Goal: Task Accomplishment & Management: Manage account settings

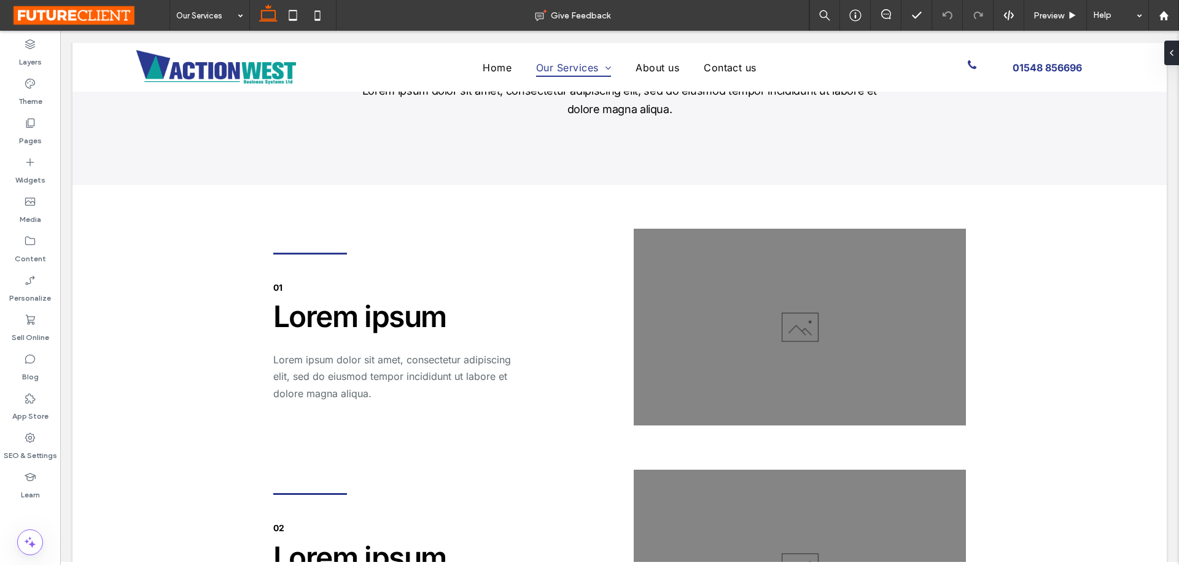
scroll to position [1290, 0]
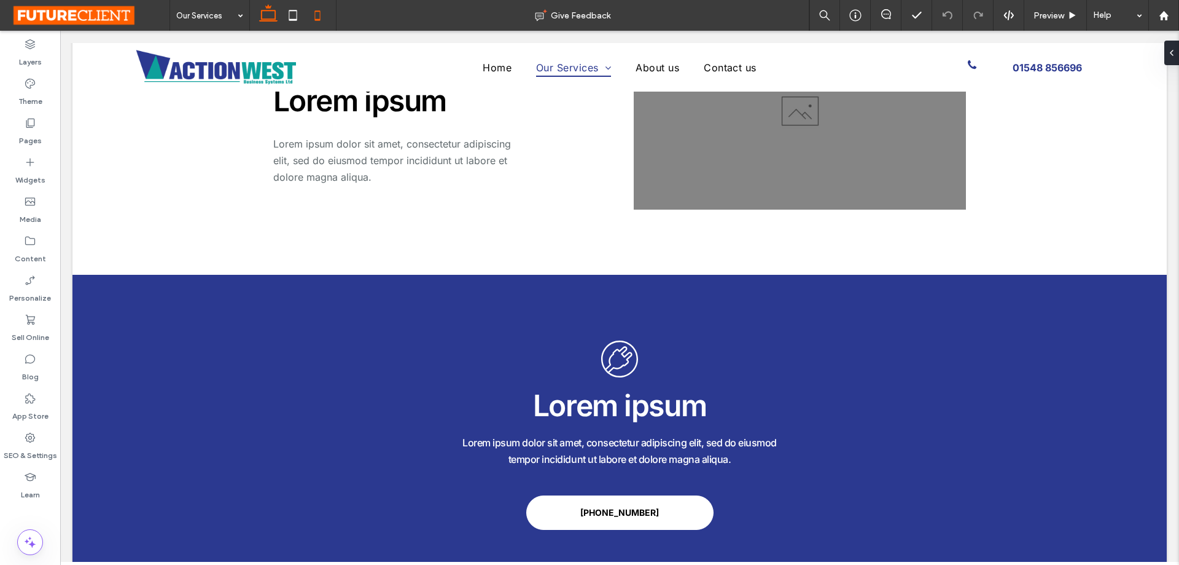
click at [319, 12] on icon at bounding box center [317, 15] width 25 height 25
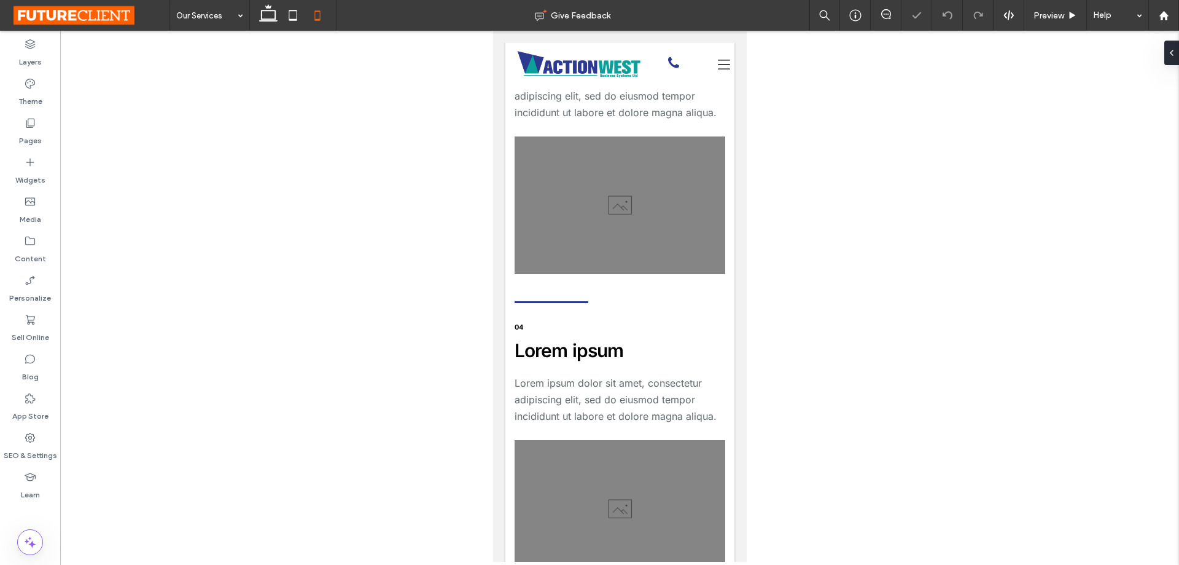
scroll to position [3844, 0]
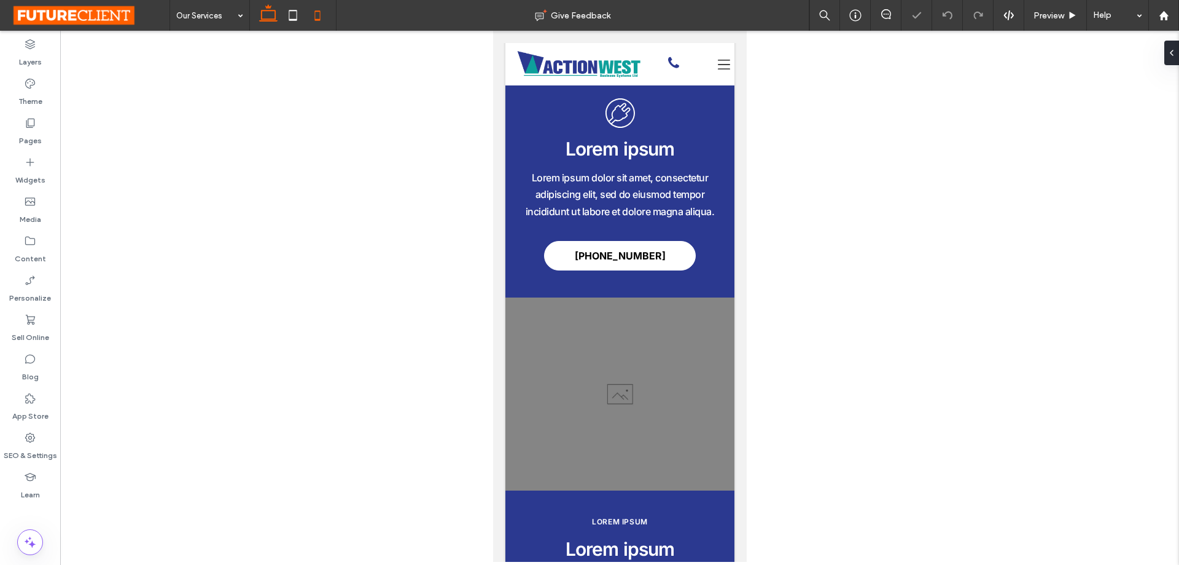
click at [272, 6] on use at bounding box center [268, 12] width 18 height 17
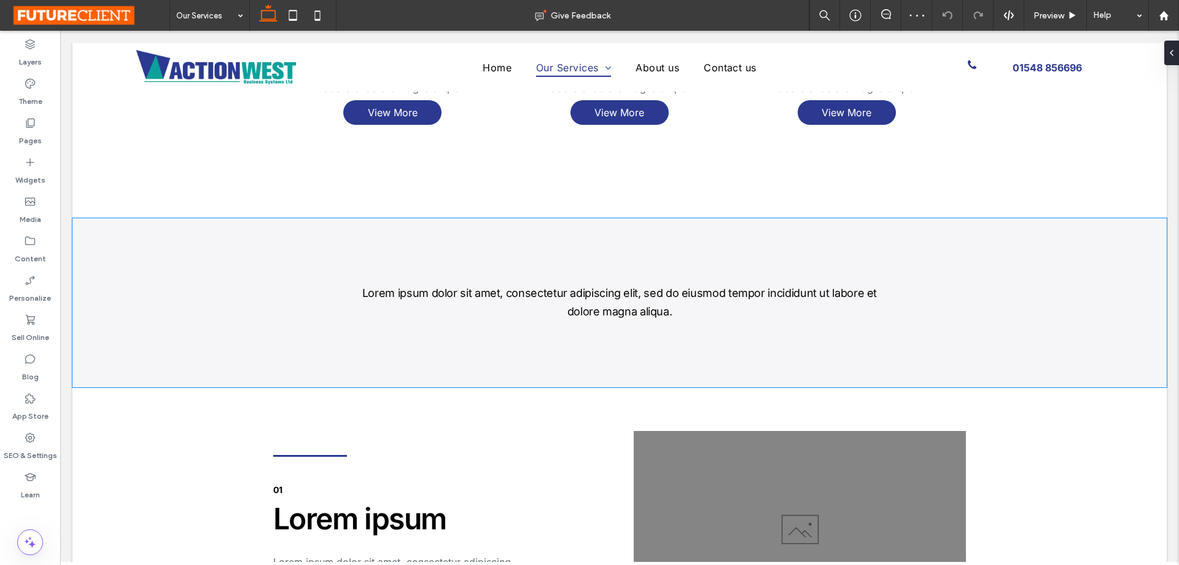
scroll to position [957, 0]
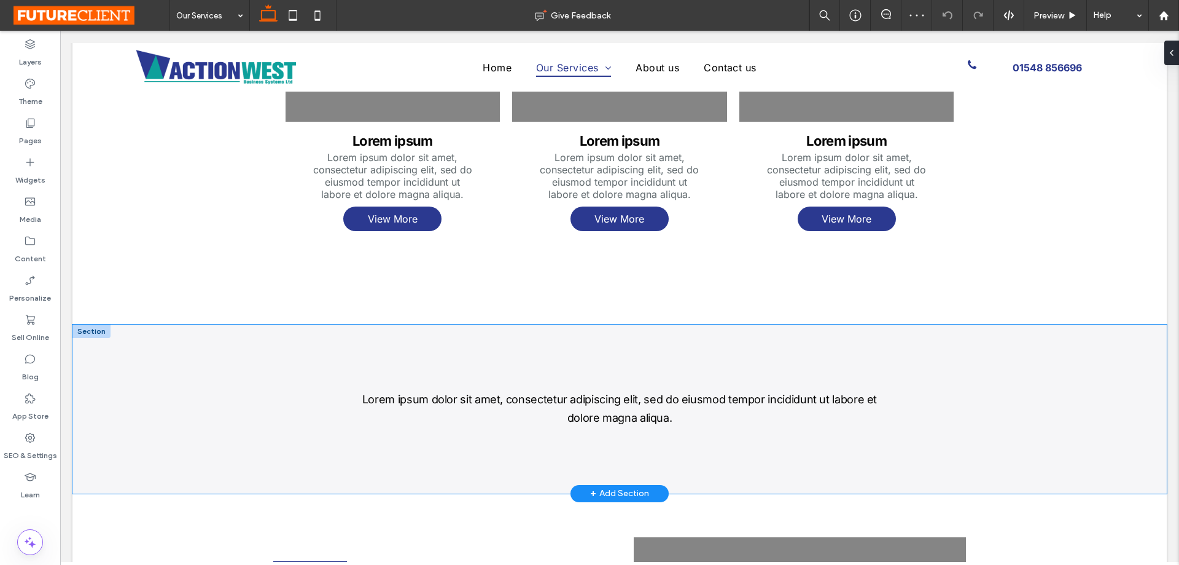
click at [1035, 361] on div "Lorem ipsum dolor sit amet, consectetur adipiscing elit, sed do eiusmod tempor …" at bounding box center [619, 408] width 1095 height 169
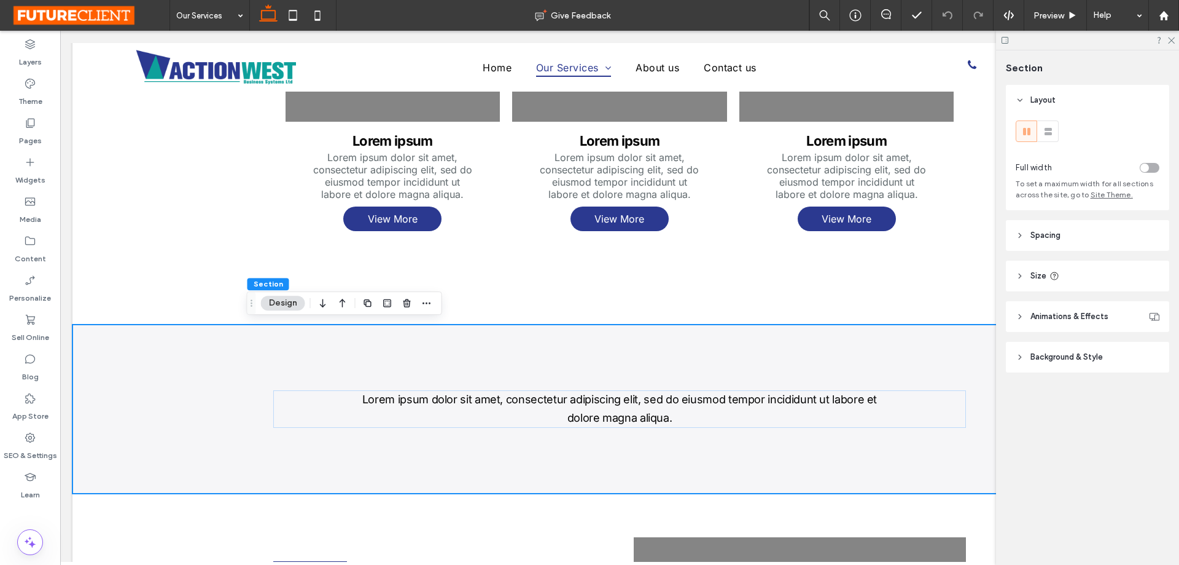
click at [1031, 245] on header "Spacing" at bounding box center [1087, 235] width 163 height 31
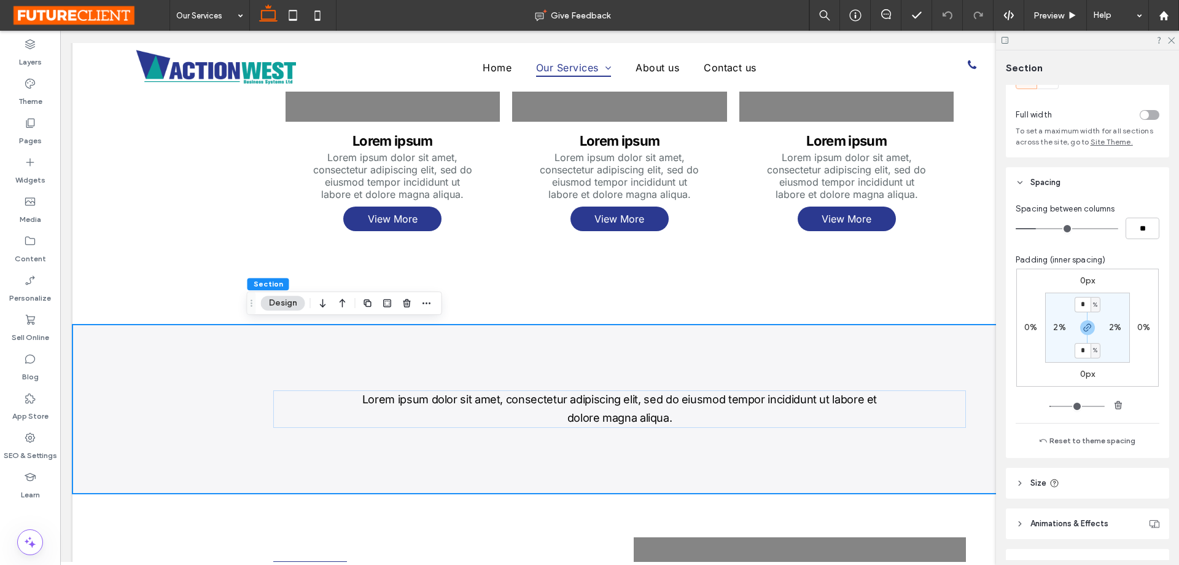
scroll to position [122, 0]
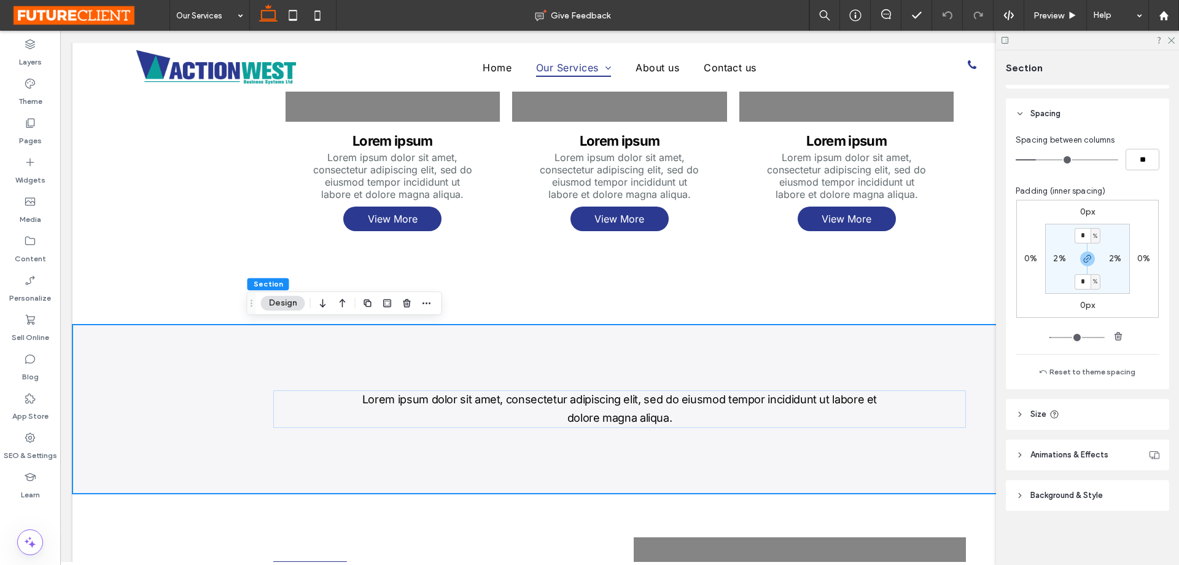
click at [1027, 422] on header "Size" at bounding box center [1087, 414] width 163 height 31
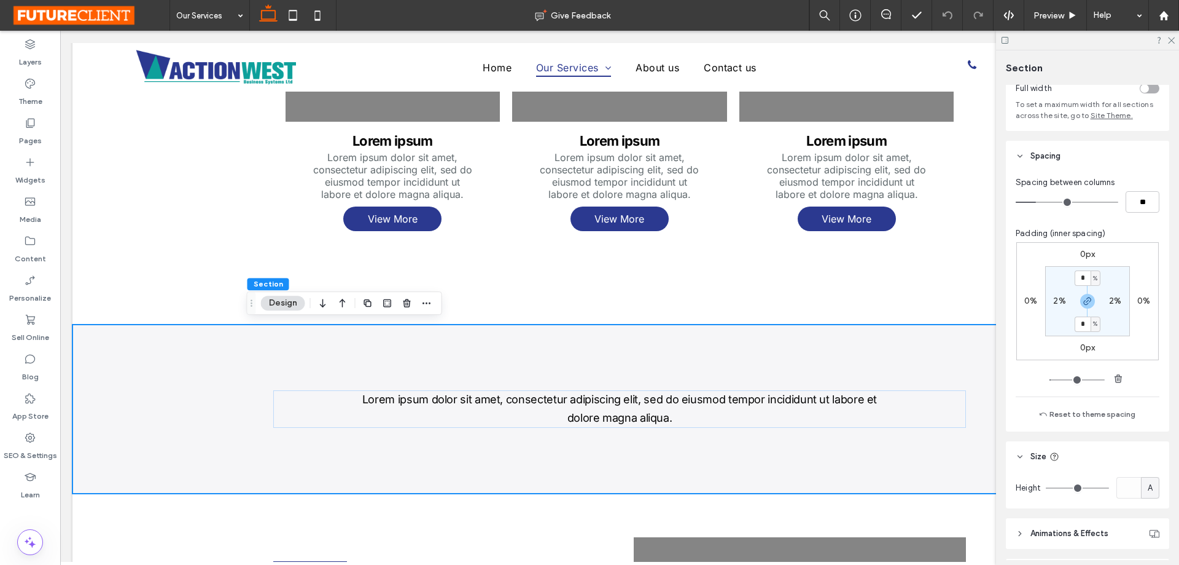
scroll to position [0, 0]
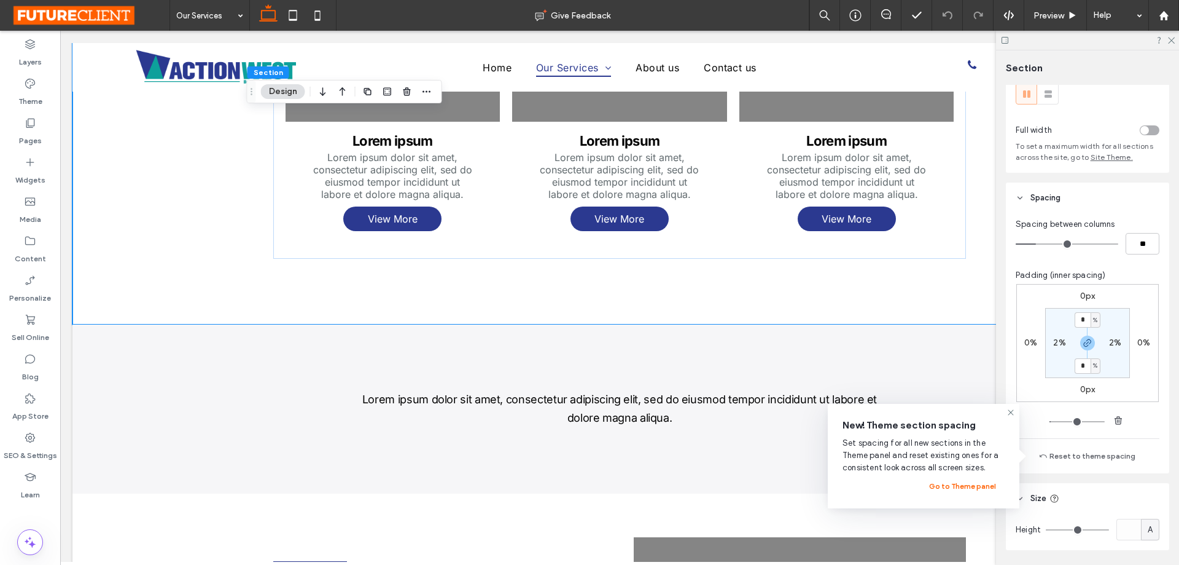
scroll to position [35, 0]
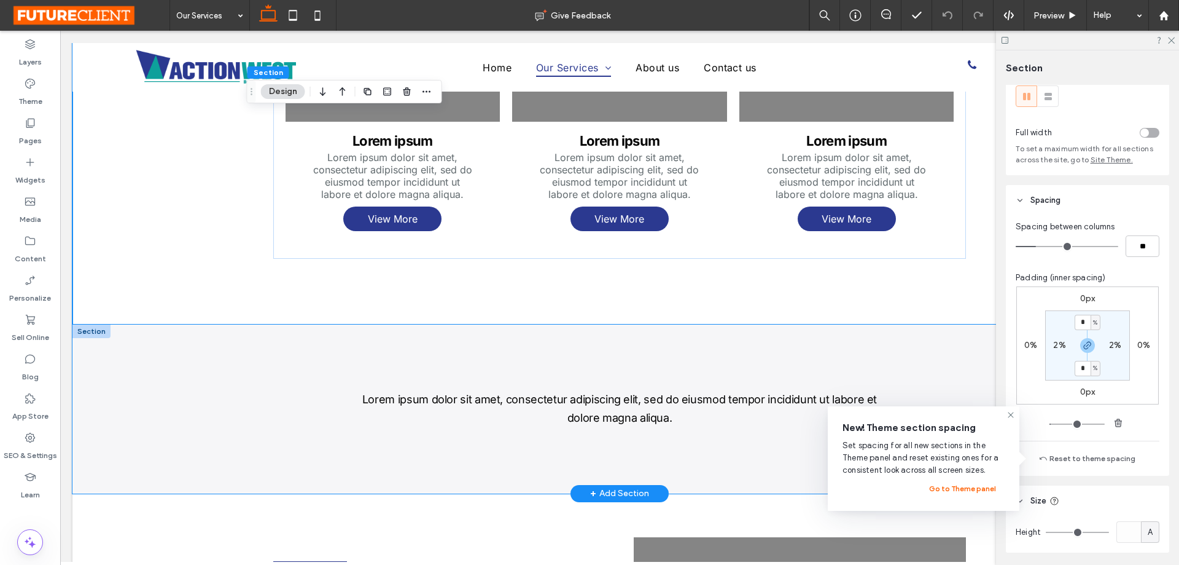
click at [944, 341] on div "Lorem ipsum dolor sit amet, consectetur adipiscing elit, sed do eiusmod tempor …" at bounding box center [619, 408] width 737 height 169
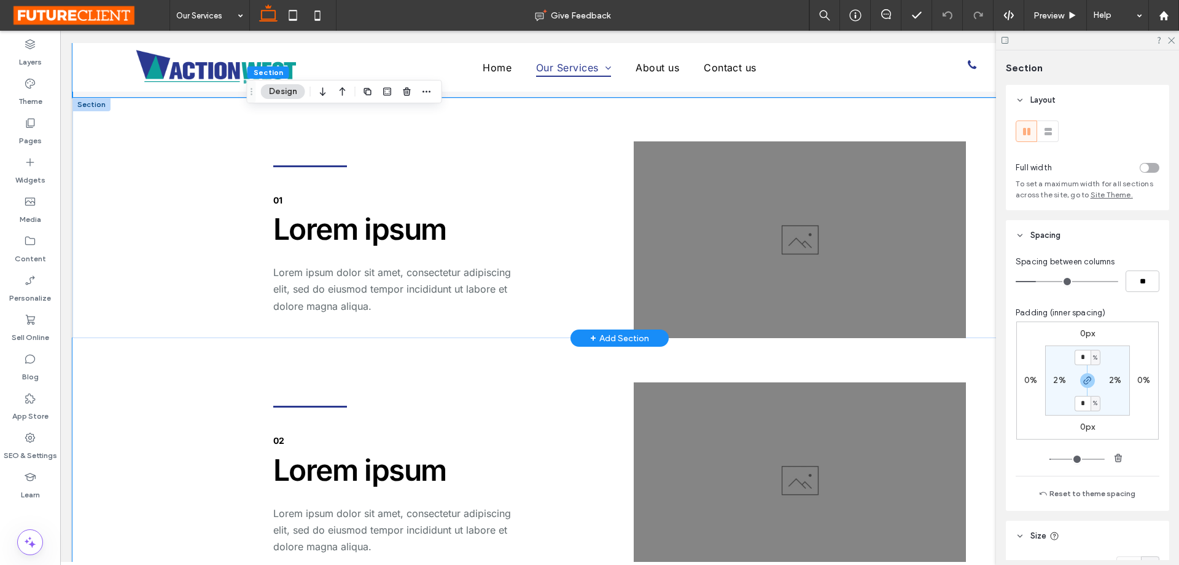
scroll to position [1387, 0]
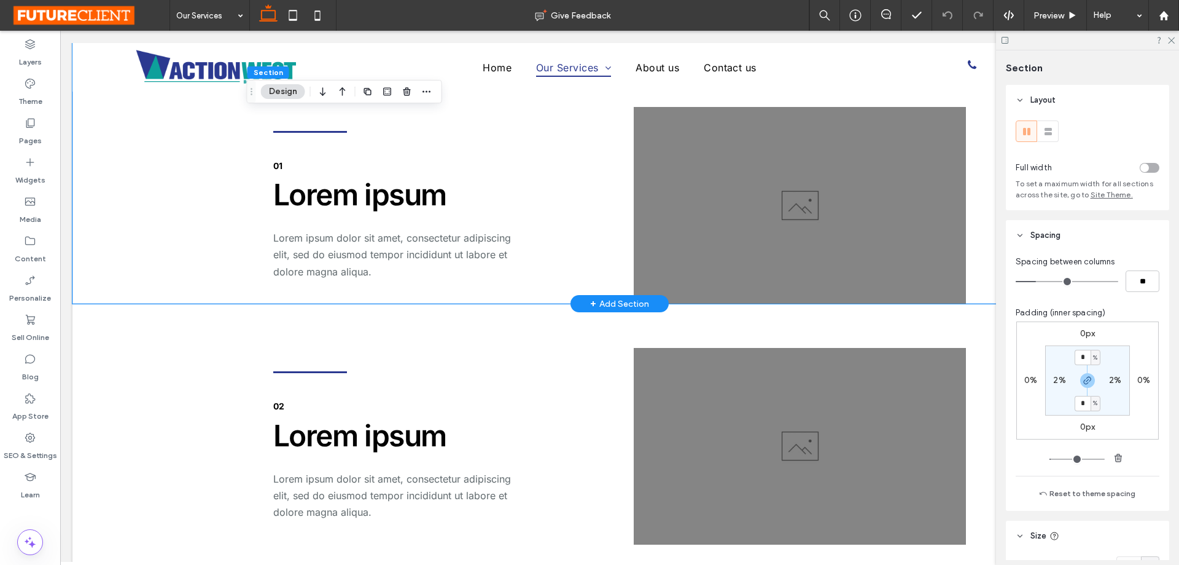
click at [984, 219] on div "Lorem ipsum Lorem ipsum dolor sit amet, consectetur adipiscing elit, sed do eiu…" at bounding box center [619, 183] width 1095 height 240
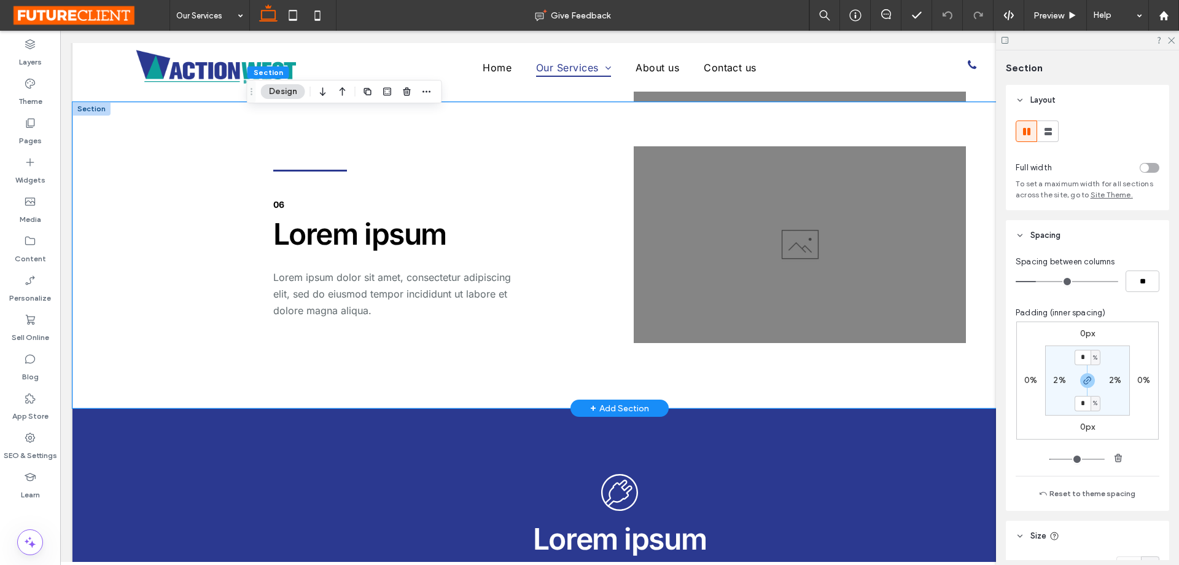
scroll to position [2677, 0]
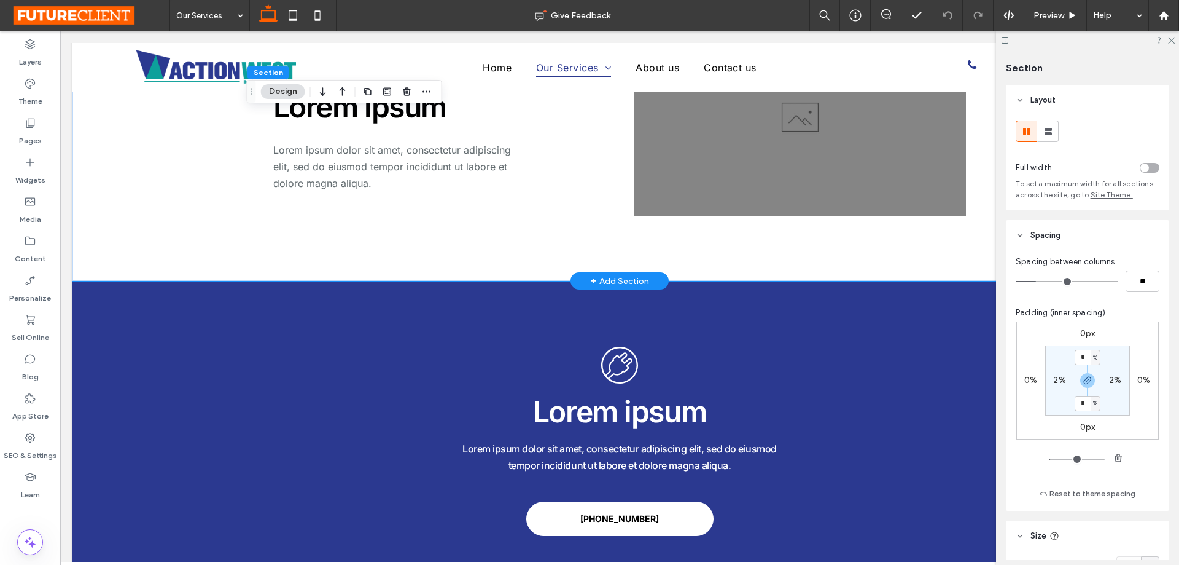
click at [969, 227] on div "Lorem ipsum Lorem ipsum dolor sit amet, consectetur adipiscing elit, sed do eiu…" at bounding box center [619, 128] width 737 height 306
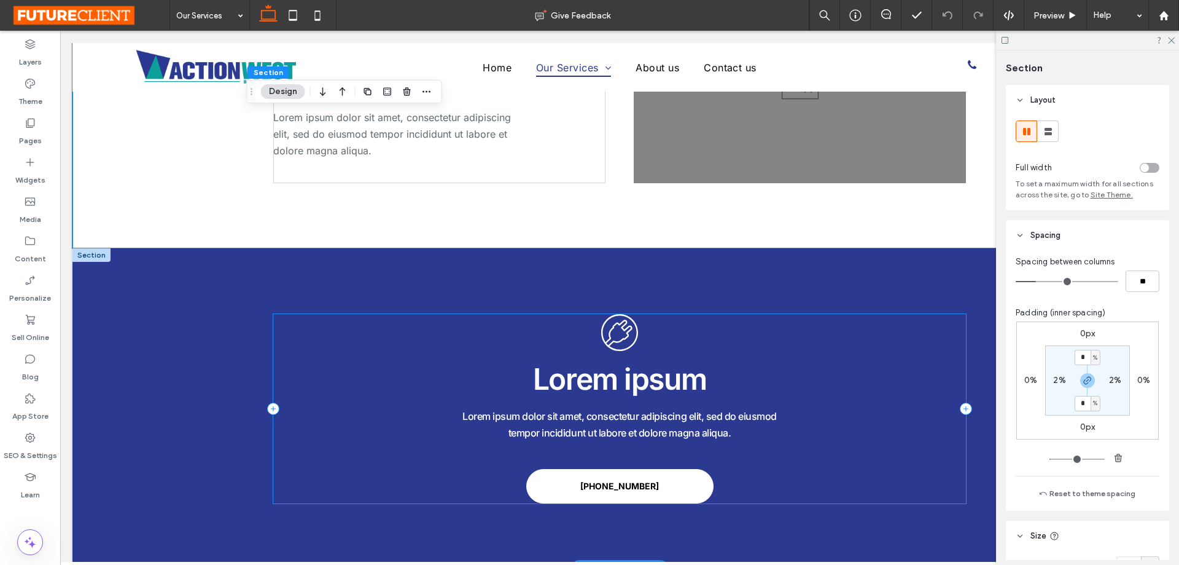
scroll to position [2739, 0]
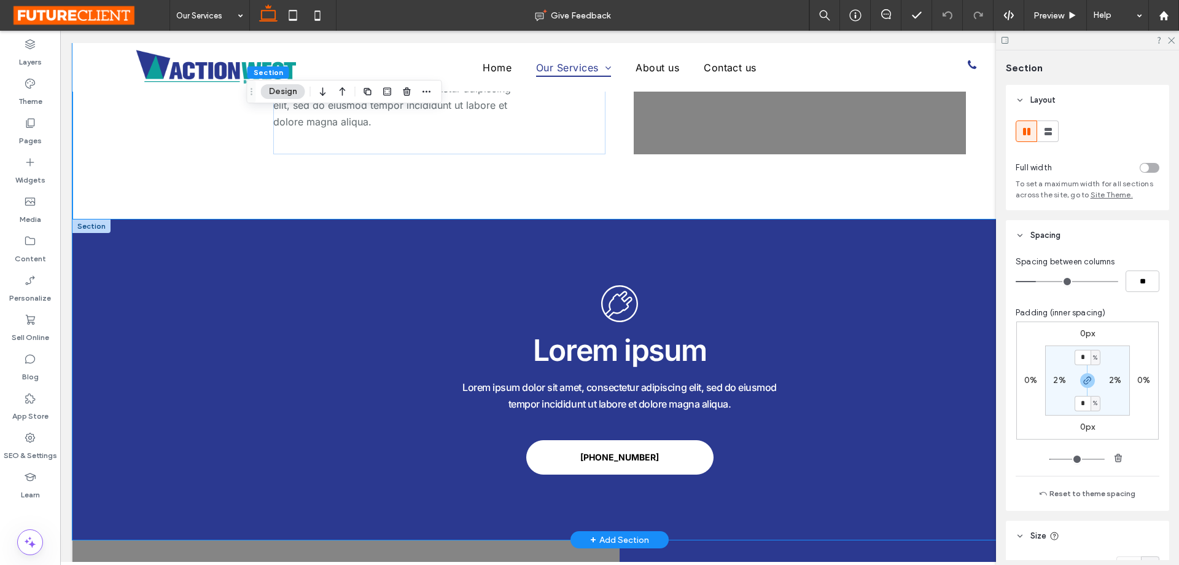
click at [913, 229] on div "Lorem ipsum Lorem ipsum dolor sit amet, consectetur adipiscing elit, sed do eiu…" at bounding box center [619, 379] width 737 height 320
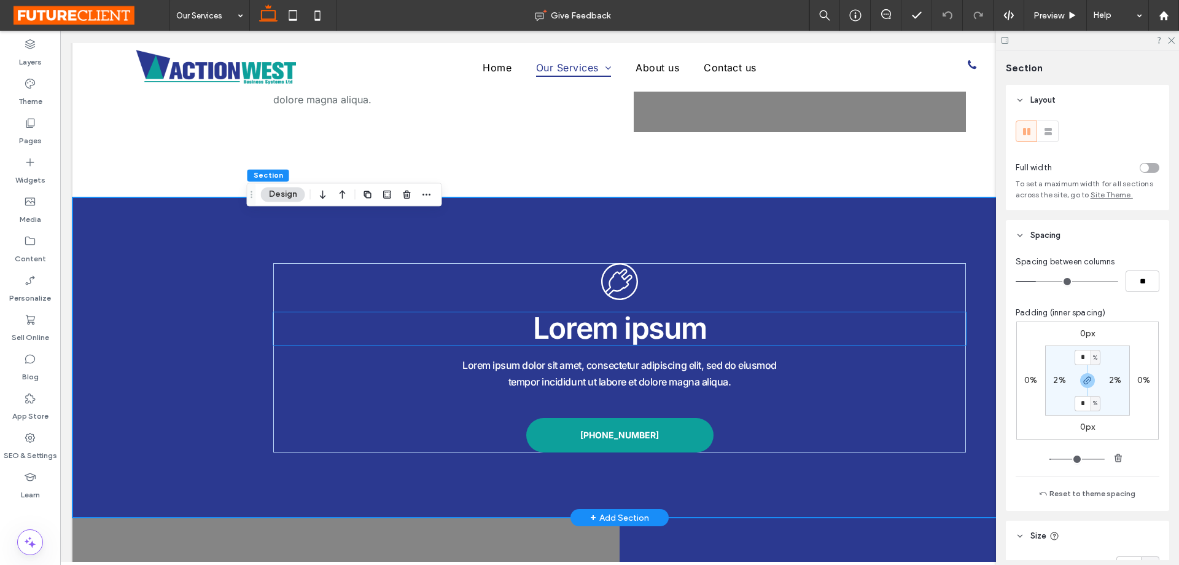
scroll to position [2800, 0]
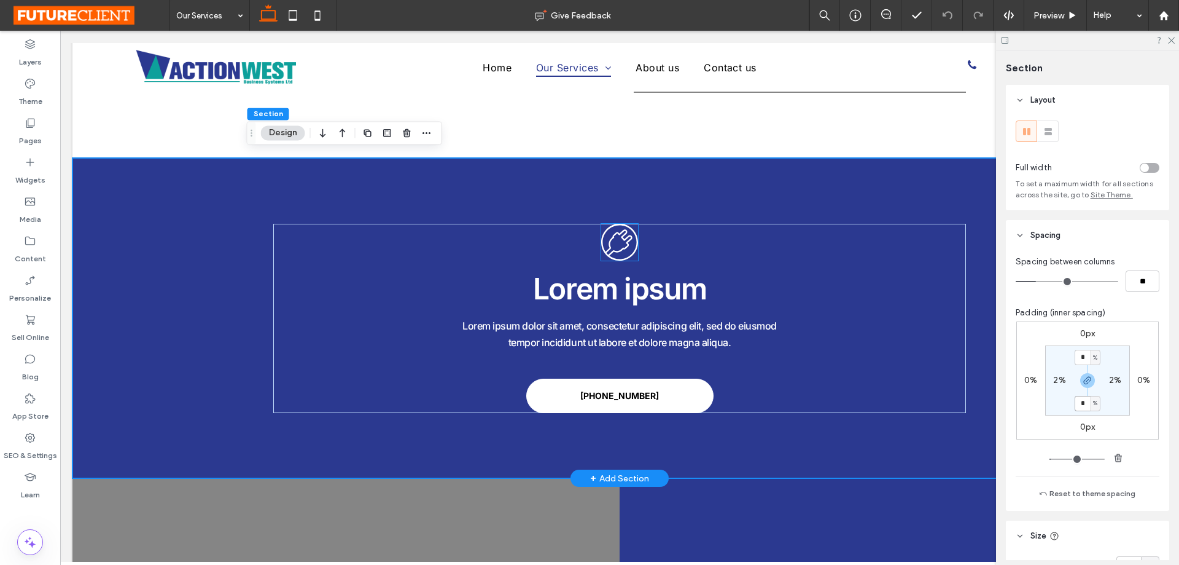
click at [612, 237] on icon ".cls-1-1727992327 { fill-rule: evenodd; stroke-width: 0px; }" at bounding box center [619, 242] width 37 height 37
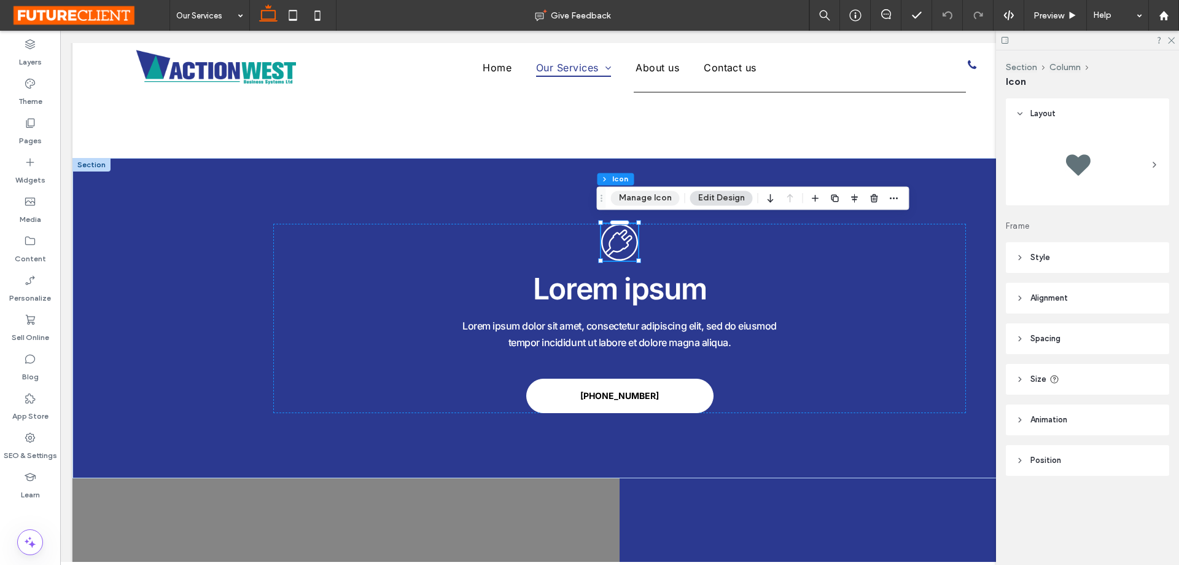
click at [647, 203] on button "Manage Icon" at bounding box center [645, 197] width 69 height 15
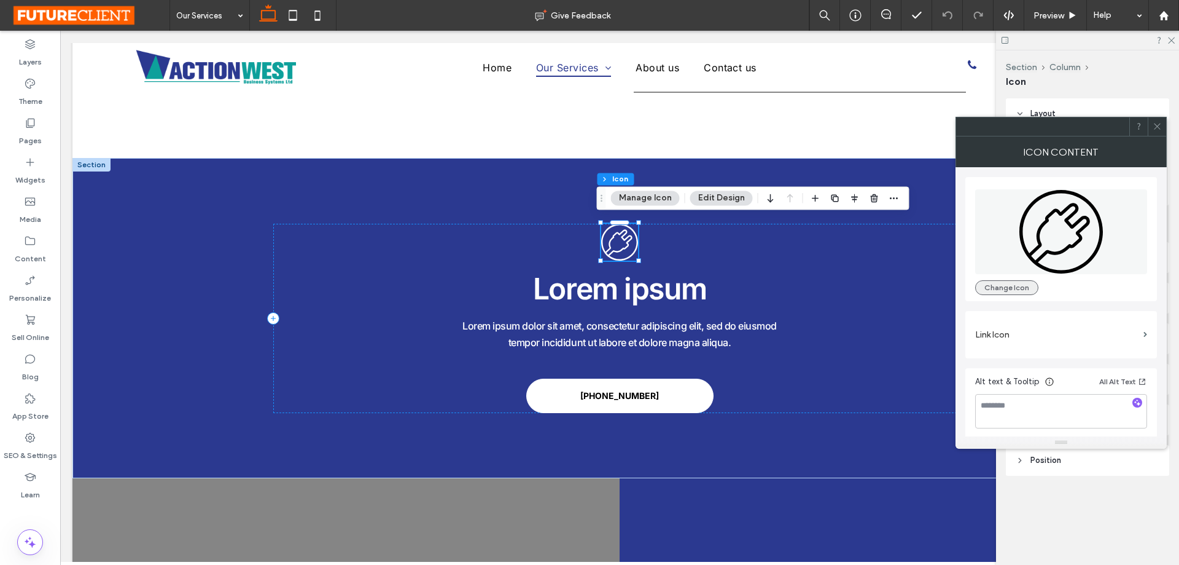
click at [1034, 288] on button "Change Icon" at bounding box center [1006, 287] width 63 height 15
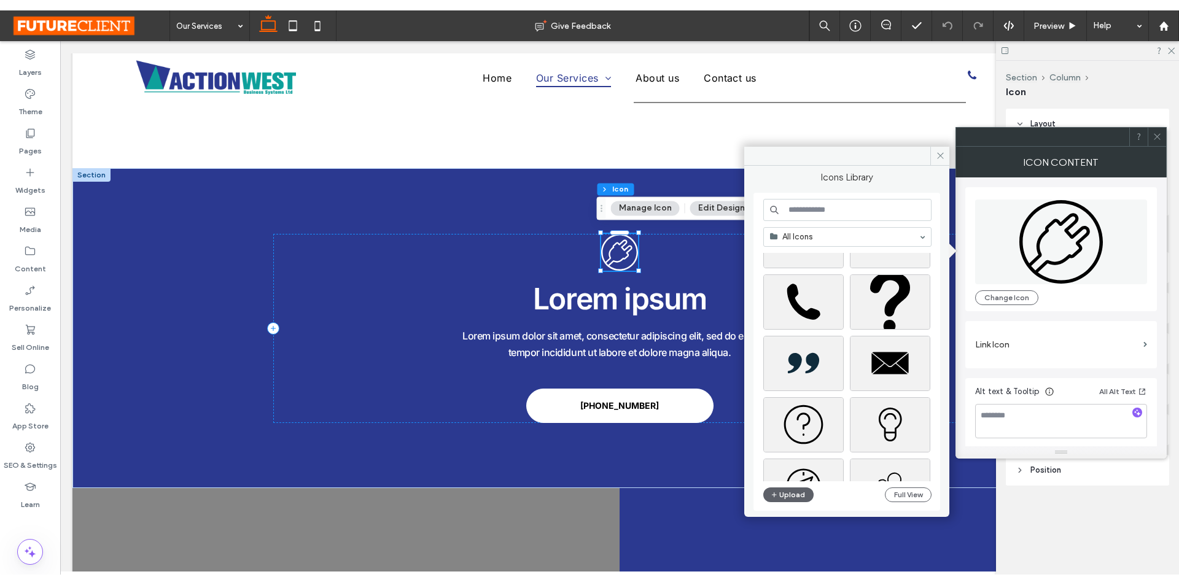
scroll to position [246, 0]
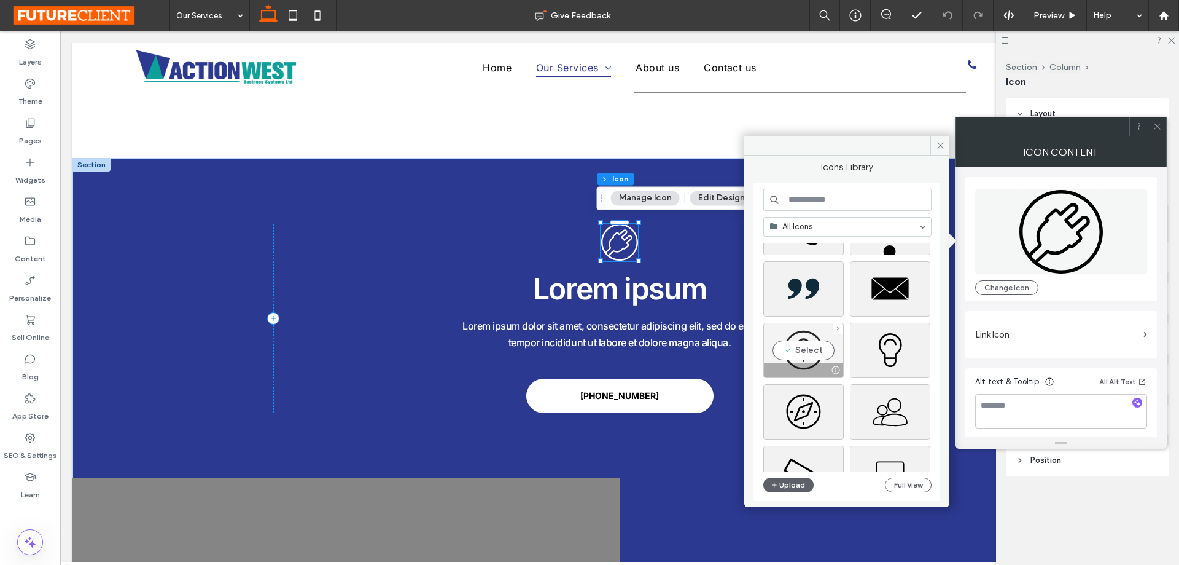
click at [806, 356] on div "Select" at bounding box center [804, 350] width 80 height 55
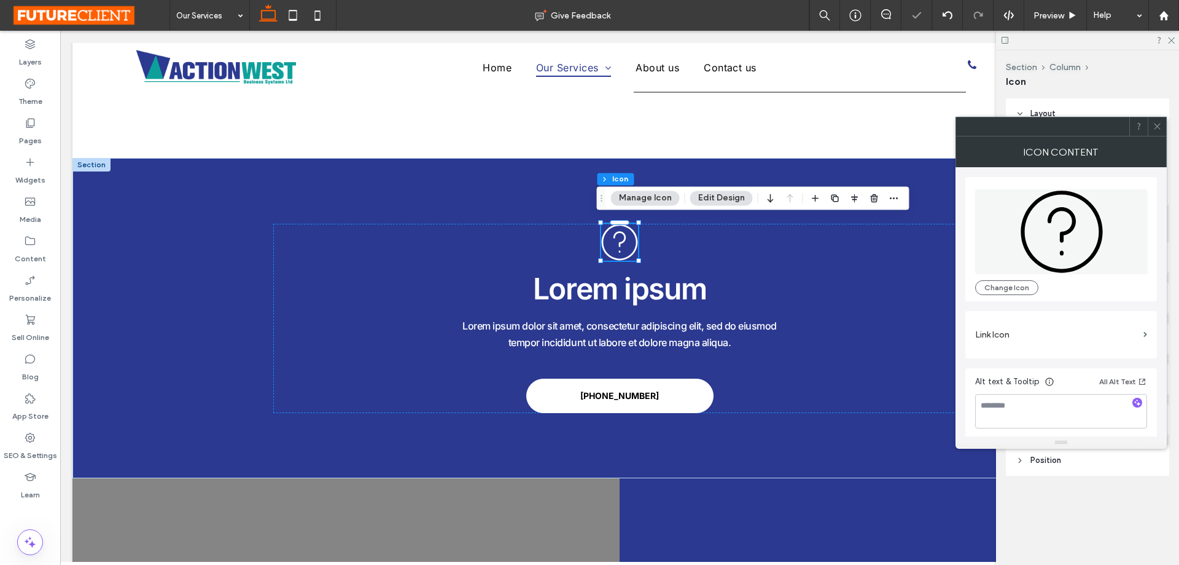
click at [1157, 125] on icon at bounding box center [1157, 126] width 9 height 9
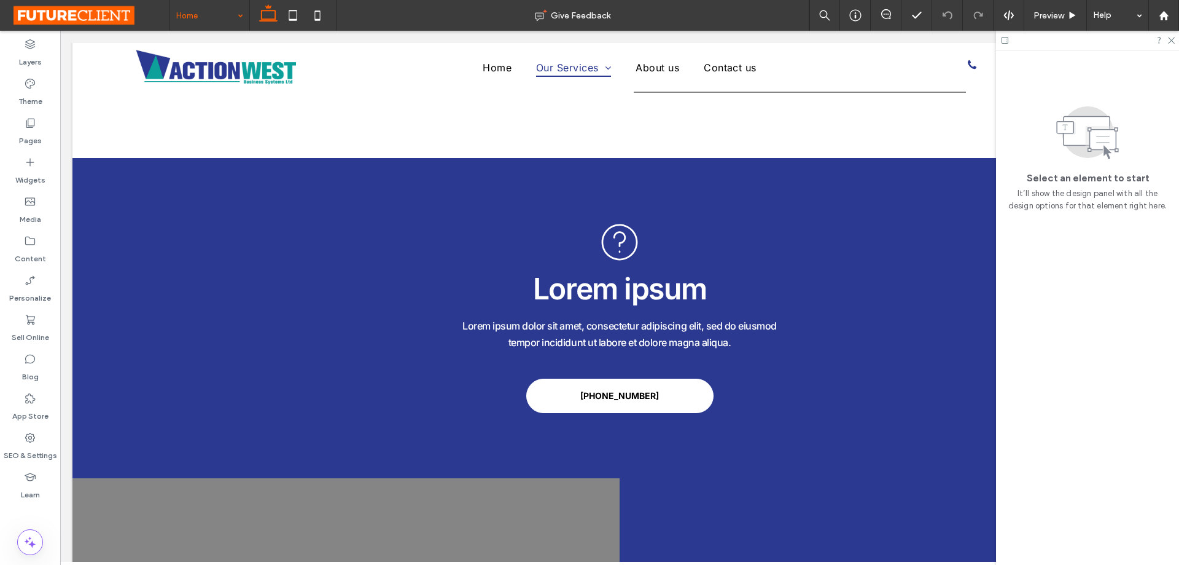
click at [1010, 39] on div at bounding box center [1087, 40] width 183 height 19
click at [1004, 39] on icon at bounding box center [1005, 40] width 9 height 9
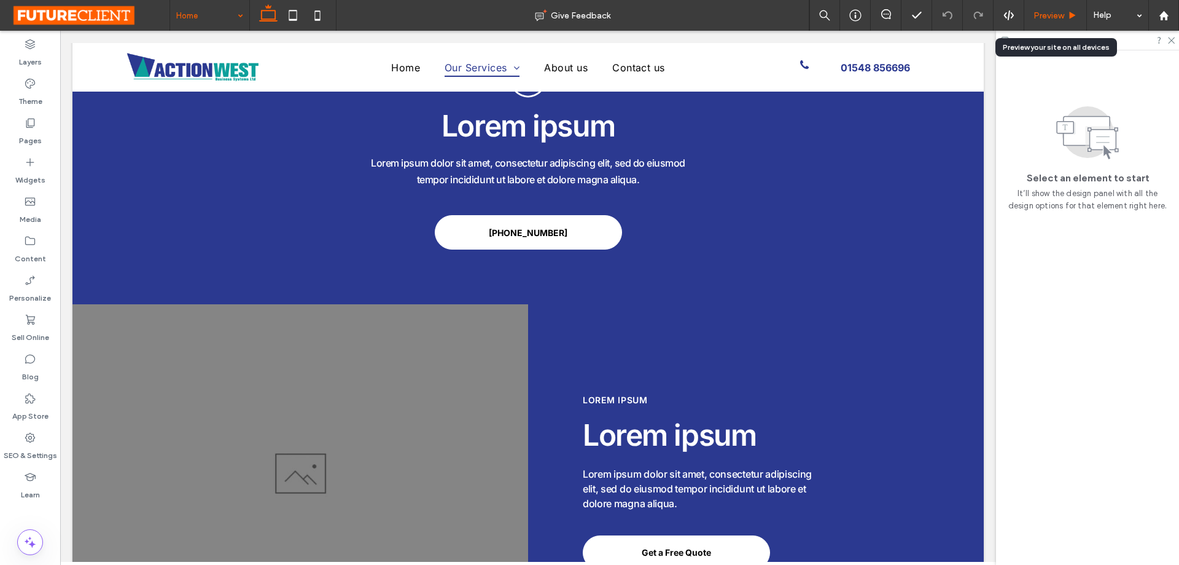
click at [1050, 15] on span "Preview" at bounding box center [1049, 15] width 31 height 10
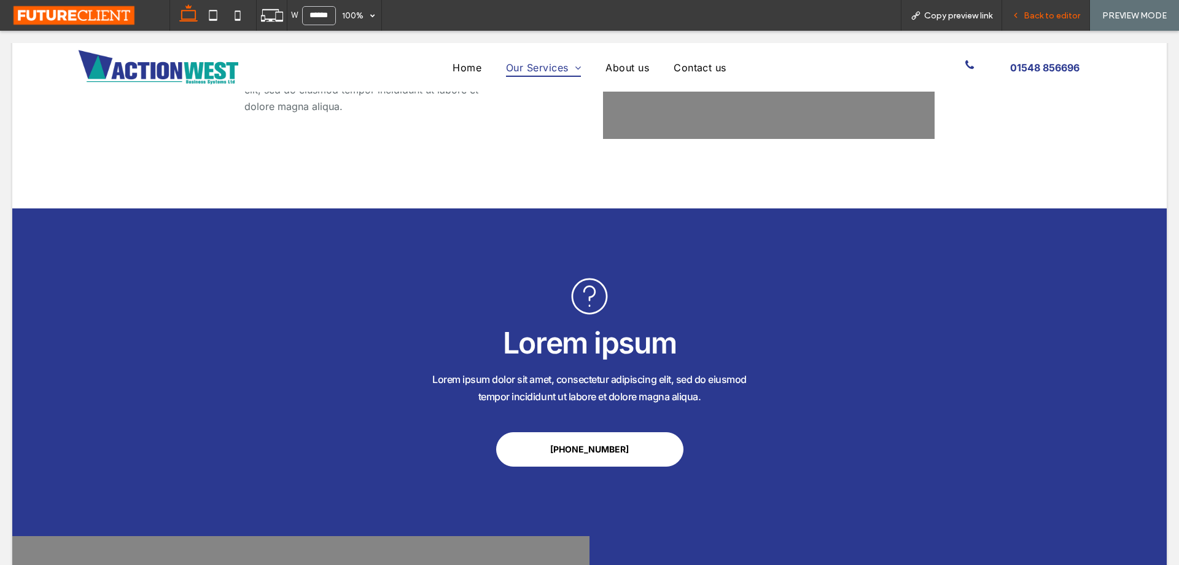
click at [1030, 15] on span "Back to editor" at bounding box center [1052, 15] width 57 height 10
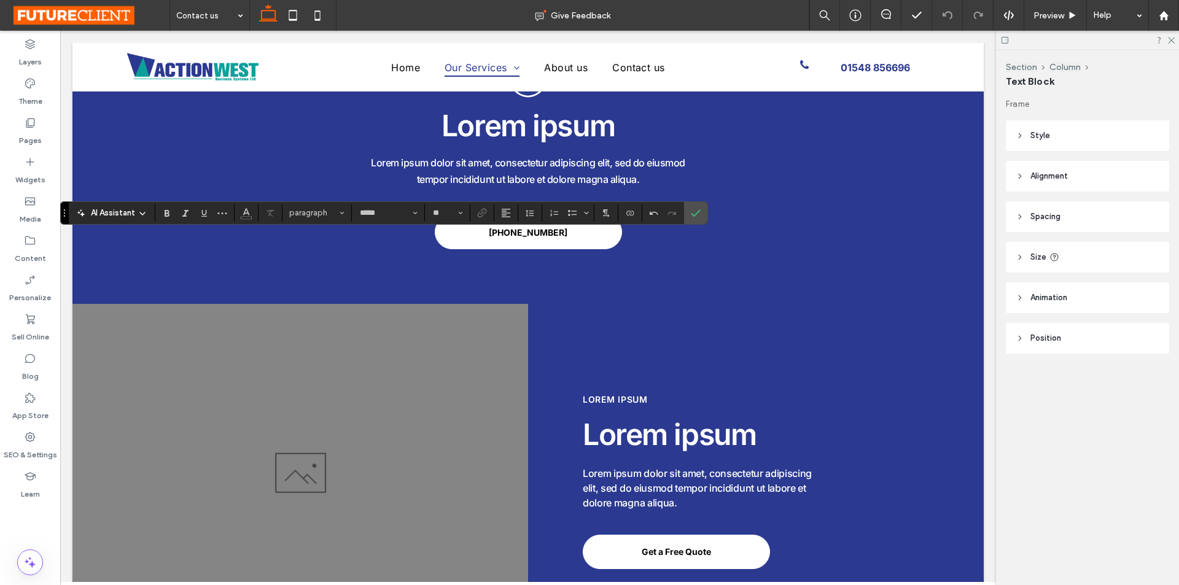
type input "**"
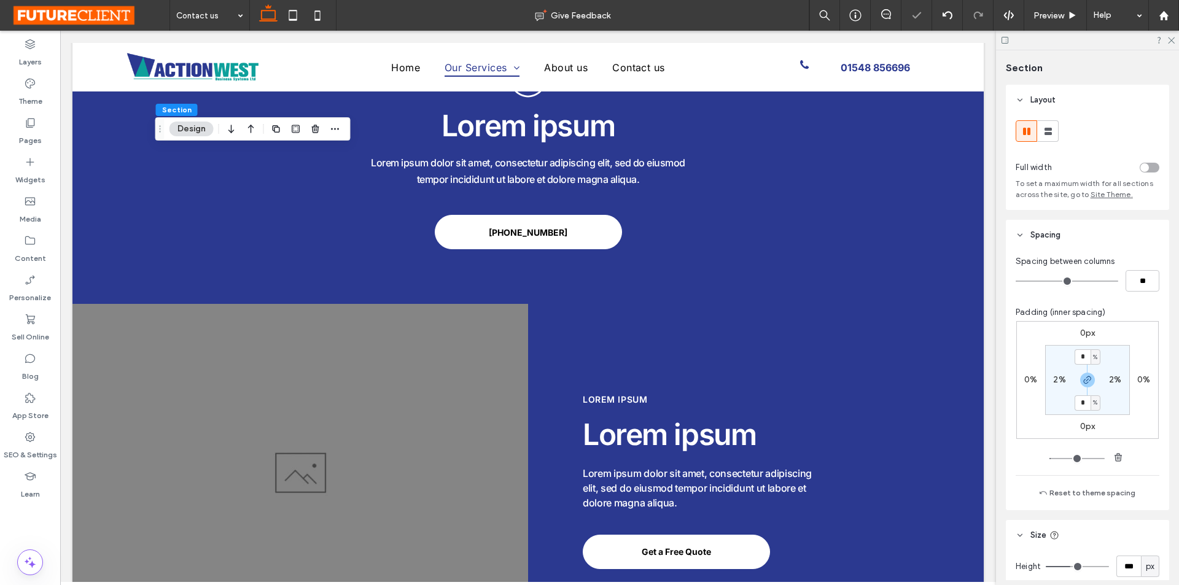
type input "*"
type input "**"
type input "*"
type input "**"
drag, startPoint x: 1022, startPoint y: 283, endPoint x: 1030, endPoint y: 283, distance: 7.4
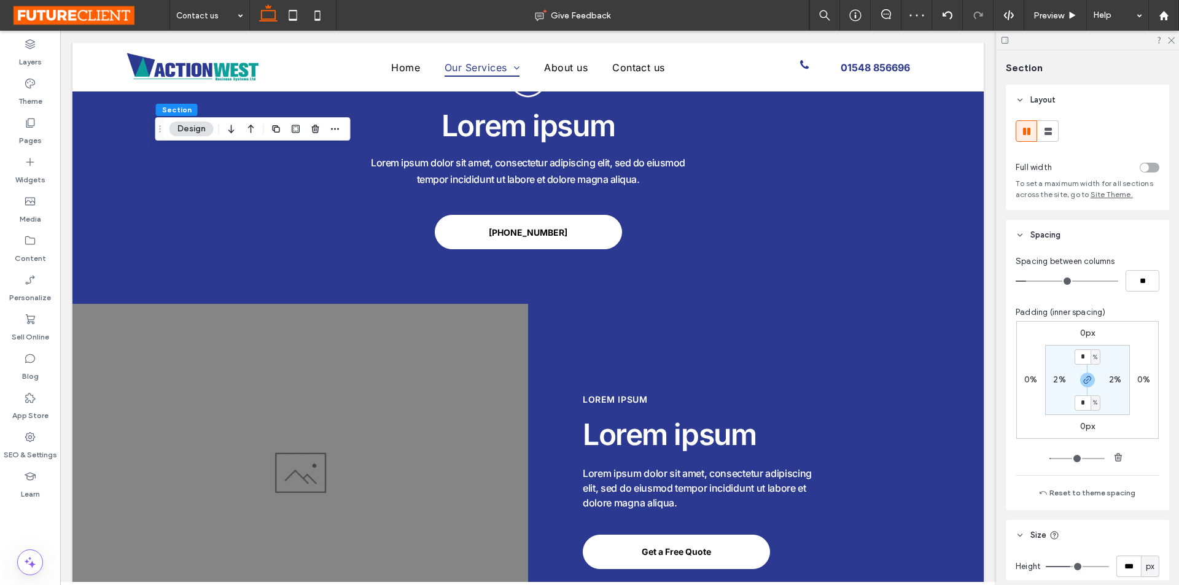
click at [1030, 282] on input "range" at bounding box center [1067, 281] width 103 height 1
type input "*"
type input "**"
type input "*"
type input "**"
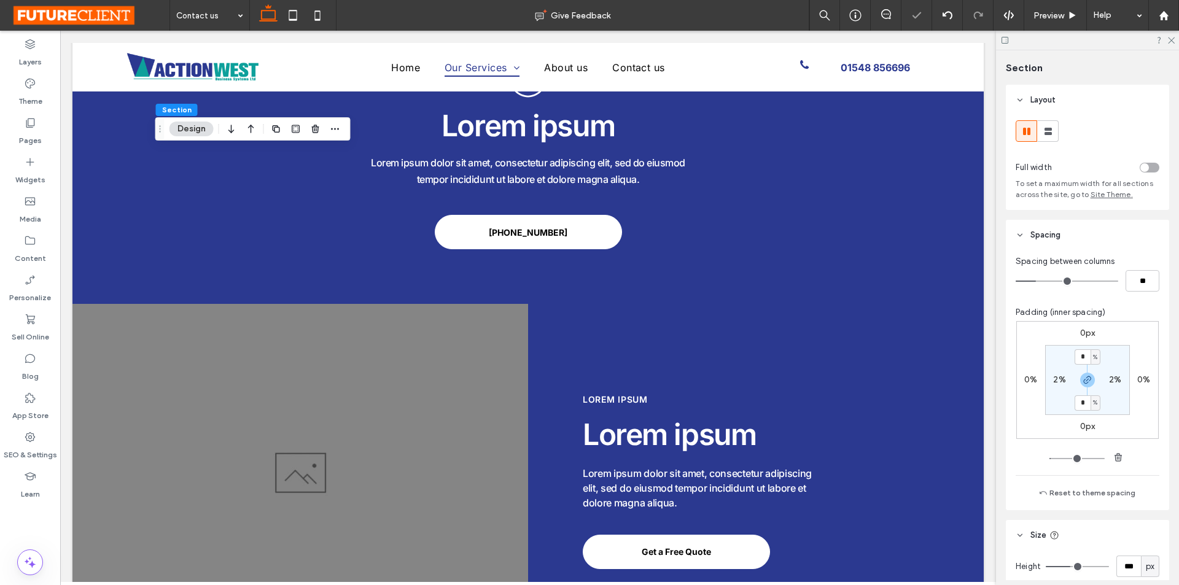
drag, startPoint x: 1030, startPoint y: 283, endPoint x: 1037, endPoint y: 284, distance: 7.5
type input "*"
click at [1037, 282] on input "range" at bounding box center [1067, 281] width 103 height 1
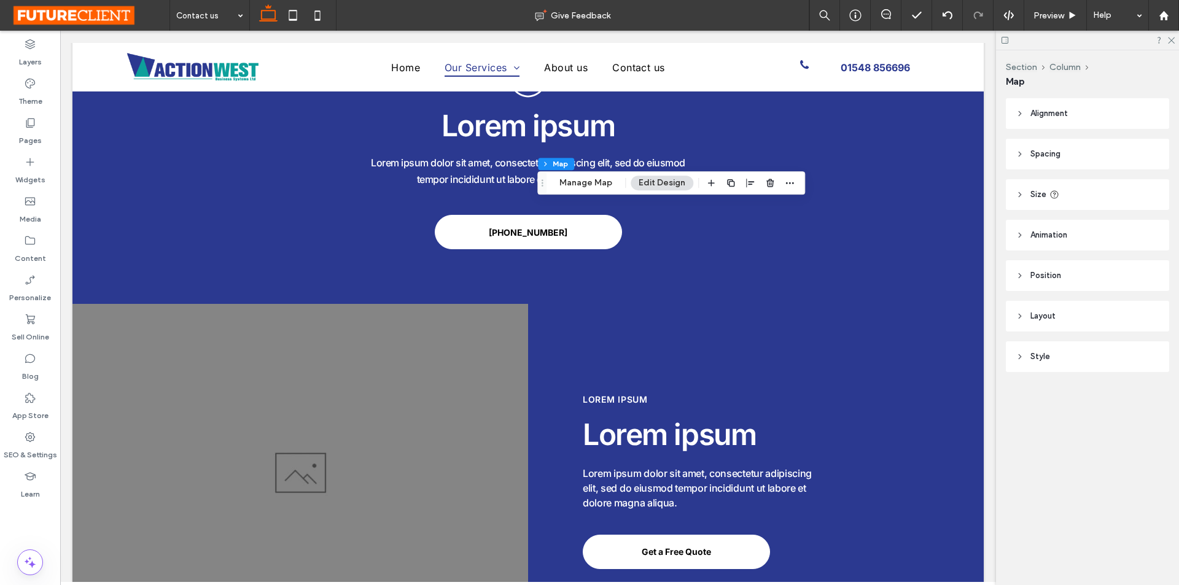
click at [1027, 422] on div "Section Column Map Alignment Spacing Set margins and padding 0px 0% 0px 0% * px…" at bounding box center [1087, 317] width 183 height 535
click at [1028, 421] on div "Alignment Spacing Set margins and padding 0px 0% 0px 0% * px 0px * px 0px Clear…" at bounding box center [1091, 259] width 171 height 323
click at [1084, 418] on div "Alignment Spacing Set margins and padding 0px 0% 0px 0% * px 0px * px 0px Clear…" at bounding box center [1091, 259] width 171 height 323
click at [1082, 418] on div "Alignment Spacing Set margins and padding 0px 0% 0px 0% * px 0px * px 0px Clear…" at bounding box center [1091, 259] width 171 height 323
click at [1091, 431] on div "Section Column Map Alignment Spacing Set margins and padding 0px 0% 0px 0% * px…" at bounding box center [1087, 317] width 183 height 535
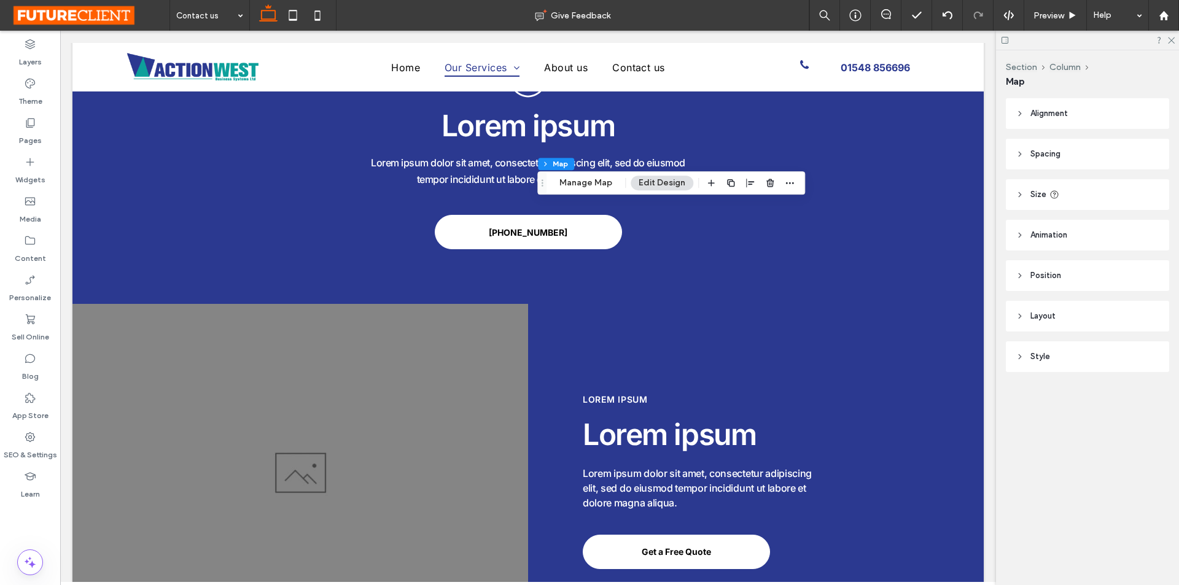
click at [1029, 415] on div "Alignment Spacing Set margins and padding 0px 0% 0px 0% * px 0px * px 0px Clear…" at bounding box center [1091, 259] width 171 height 323
click at [1090, 416] on div "Alignment Spacing Set margins and padding 0px 0% 0px 0% * px 0px * px 0px Clear…" at bounding box center [1091, 259] width 171 height 323
click at [1083, 432] on div "Section Column Map Alignment Spacing Set margins and padding 0px 0% 0px 0% * px…" at bounding box center [1087, 317] width 183 height 535
click at [1065, 411] on div "Alignment Spacing Set margins and padding 0px 0% 0px 0% * px 0px * px 0px Clear…" at bounding box center [1091, 259] width 171 height 323
click at [1059, 480] on div "Section Column Map Alignment Spacing Set margins and padding 0px 0% 0px 0% * px…" at bounding box center [1087, 317] width 183 height 535
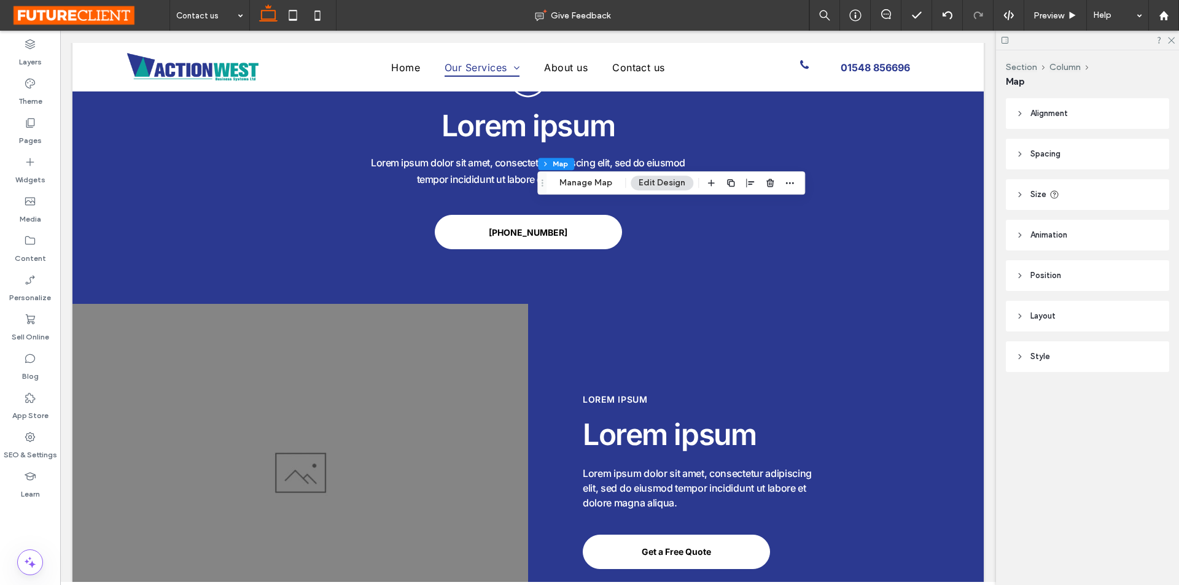
click at [1049, 455] on div "Section Column Map Alignment Spacing Set margins and padding 0px 0% 0px 0% * px…" at bounding box center [1087, 317] width 183 height 535
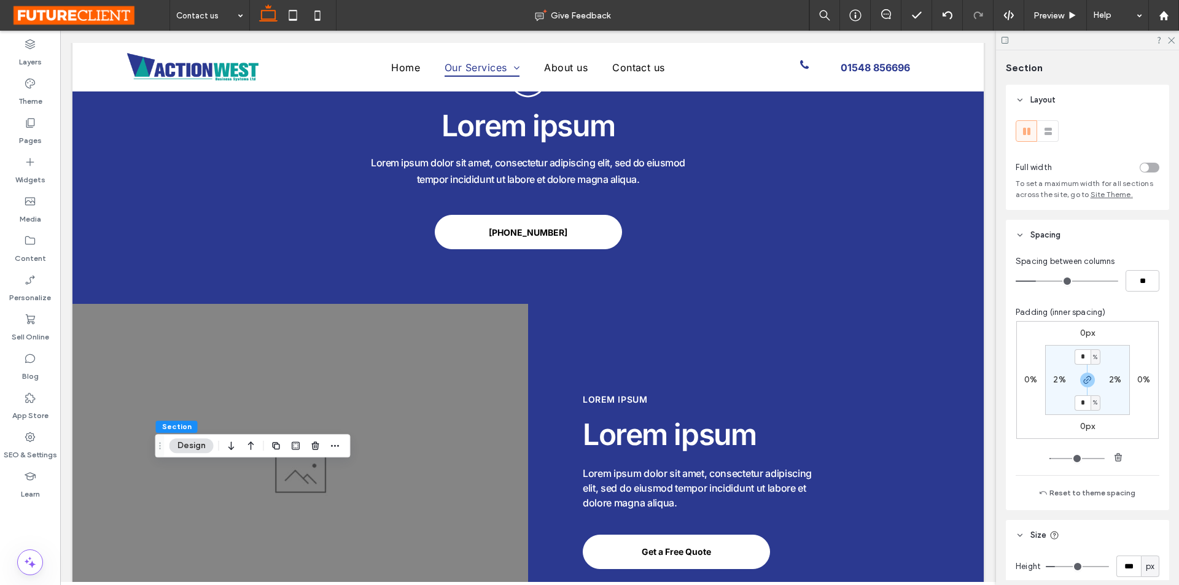
click at [1003, 474] on div "Section Layout Full width To set a maximum width for all sections across the si…" at bounding box center [1087, 317] width 183 height 535
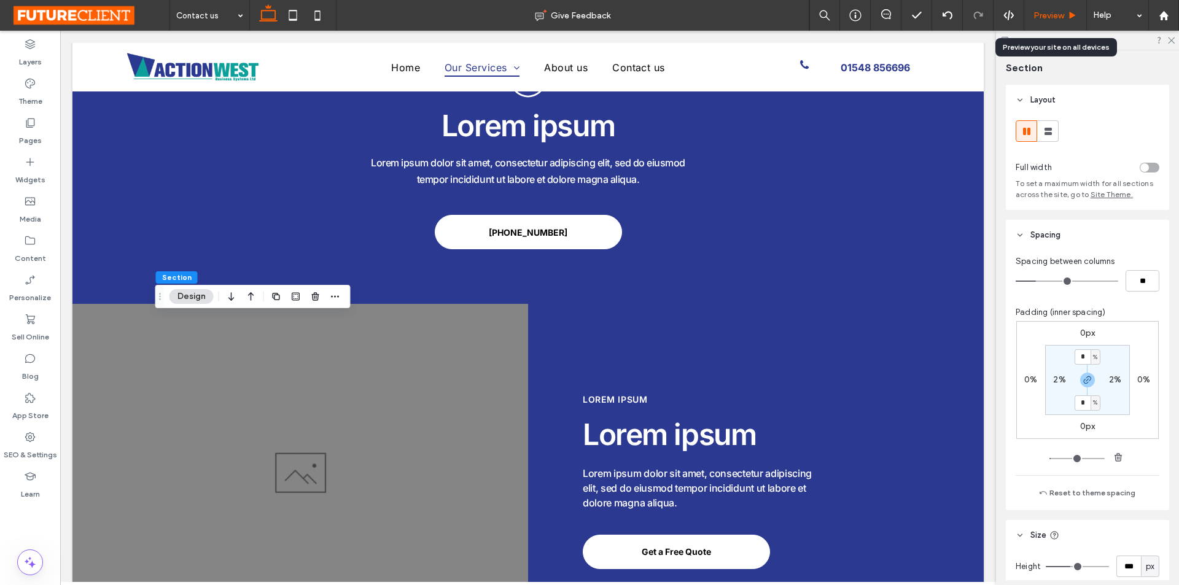
click at [1053, 13] on span "Preview" at bounding box center [1049, 15] width 31 height 10
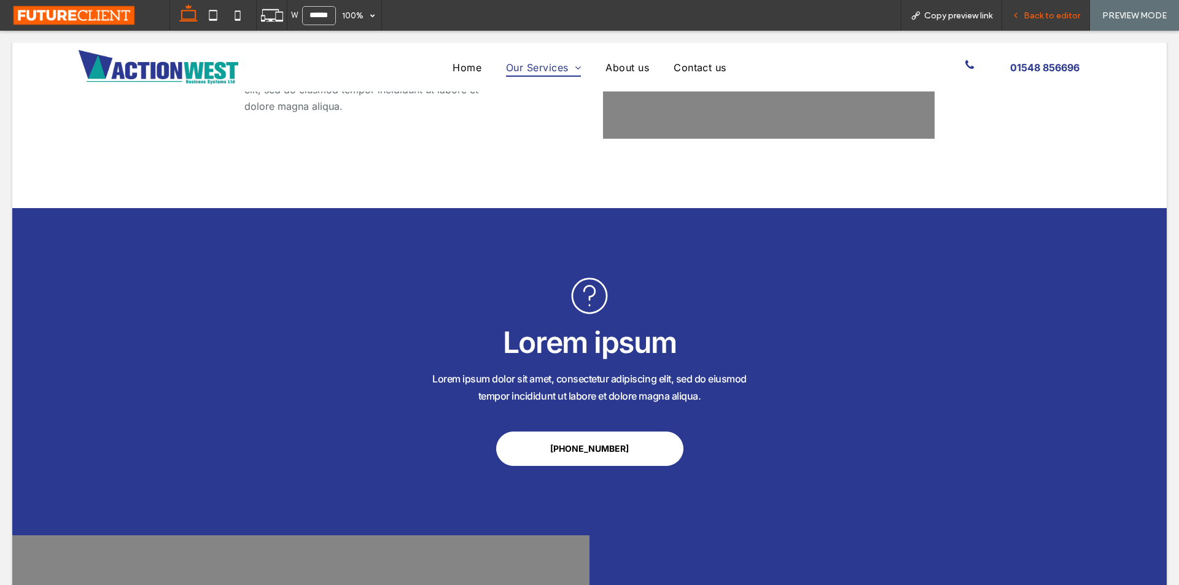
click at [1038, 15] on span "Back to editor" at bounding box center [1052, 15] width 57 height 10
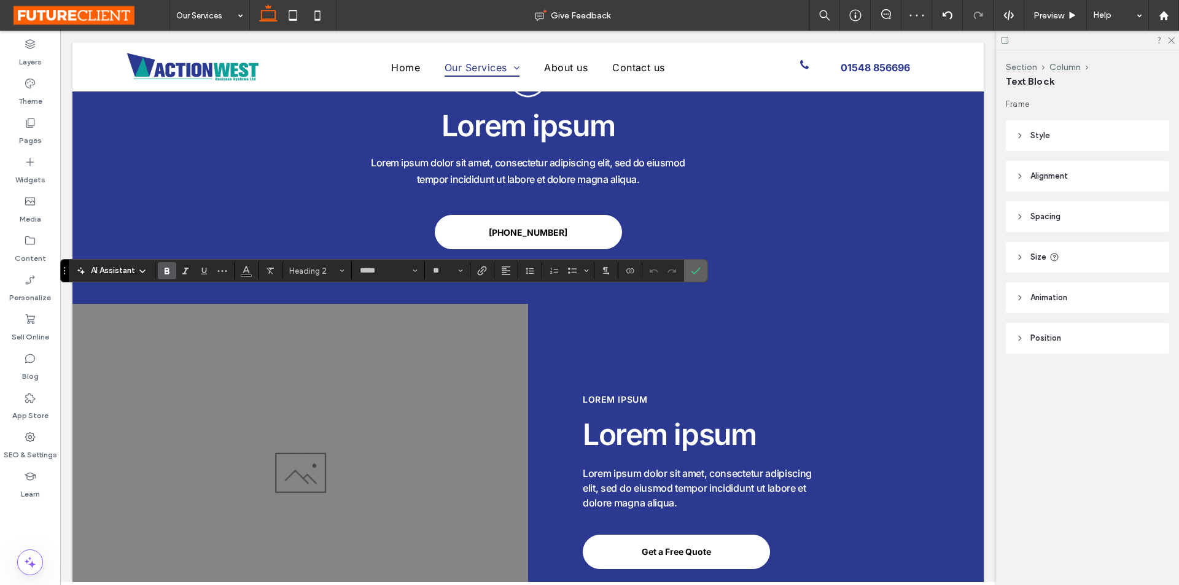
click at [697, 266] on icon "Confirm" at bounding box center [696, 271] width 10 height 10
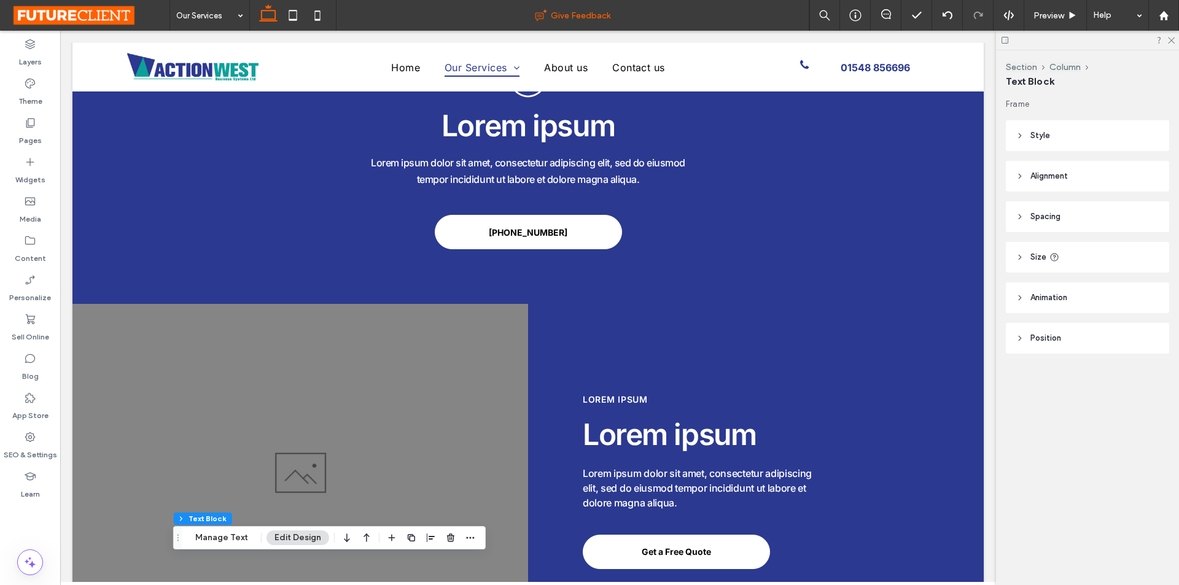
click at [725, 8] on div "Give Feedback" at bounding box center [573, 15] width 473 height 31
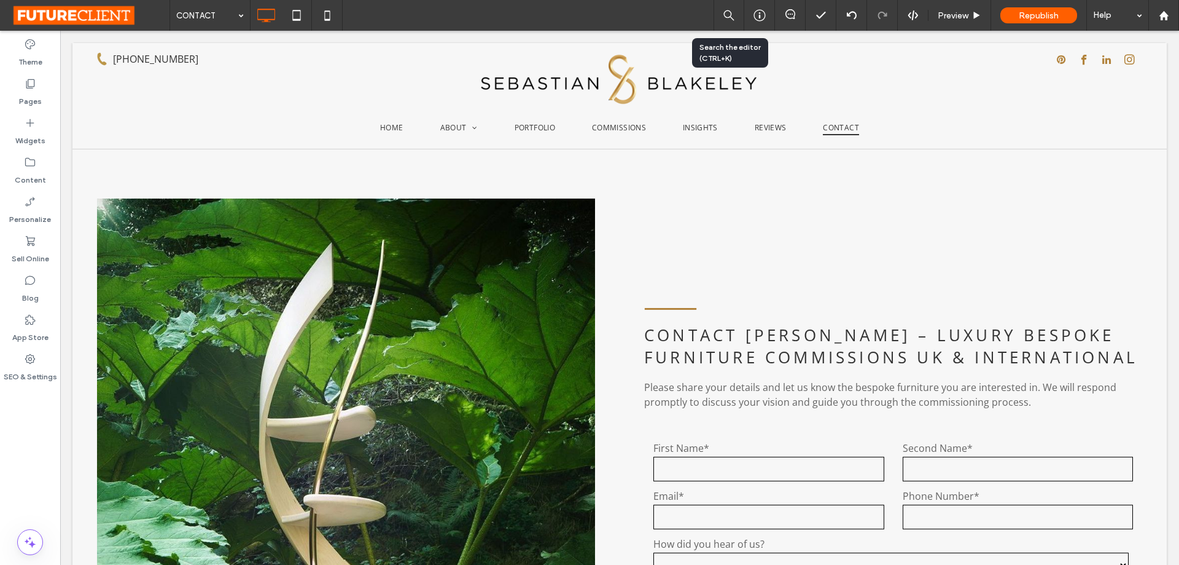
scroll to position [88, 0]
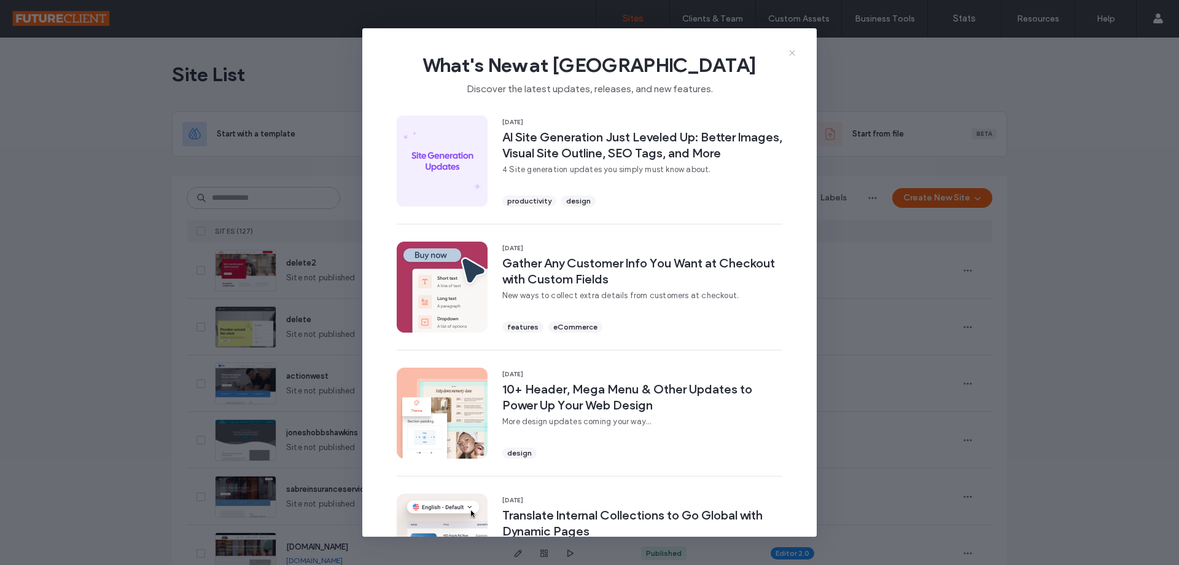
click at [790, 53] on icon at bounding box center [793, 53] width 10 height 10
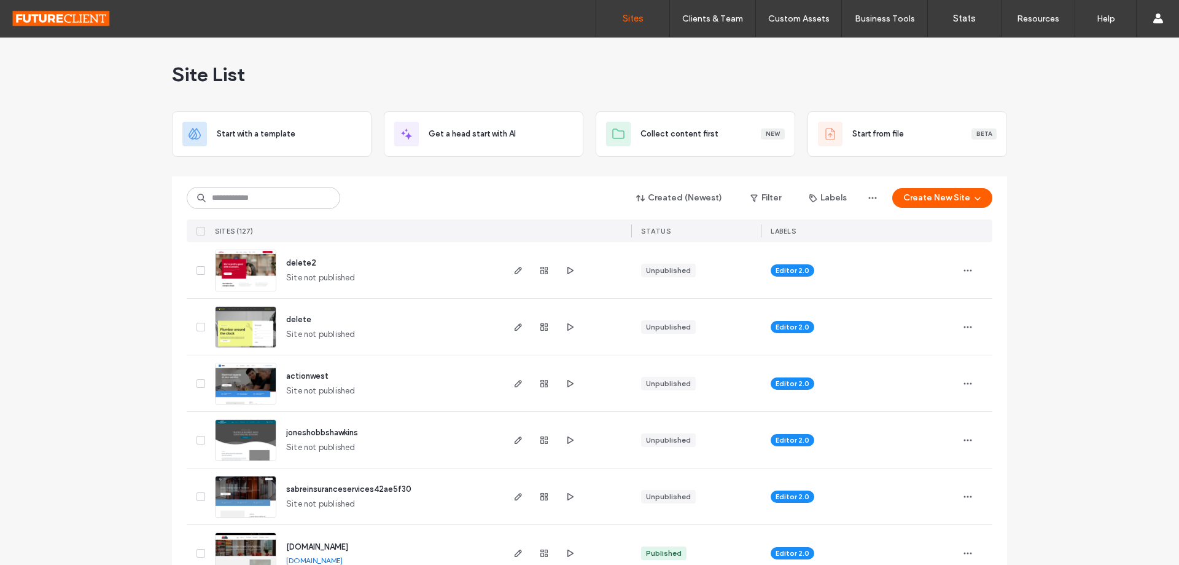
click at [928, 73] on div "Site List" at bounding box center [589, 74] width 835 height 74
click at [287, 200] on input at bounding box center [264, 198] width 154 height 22
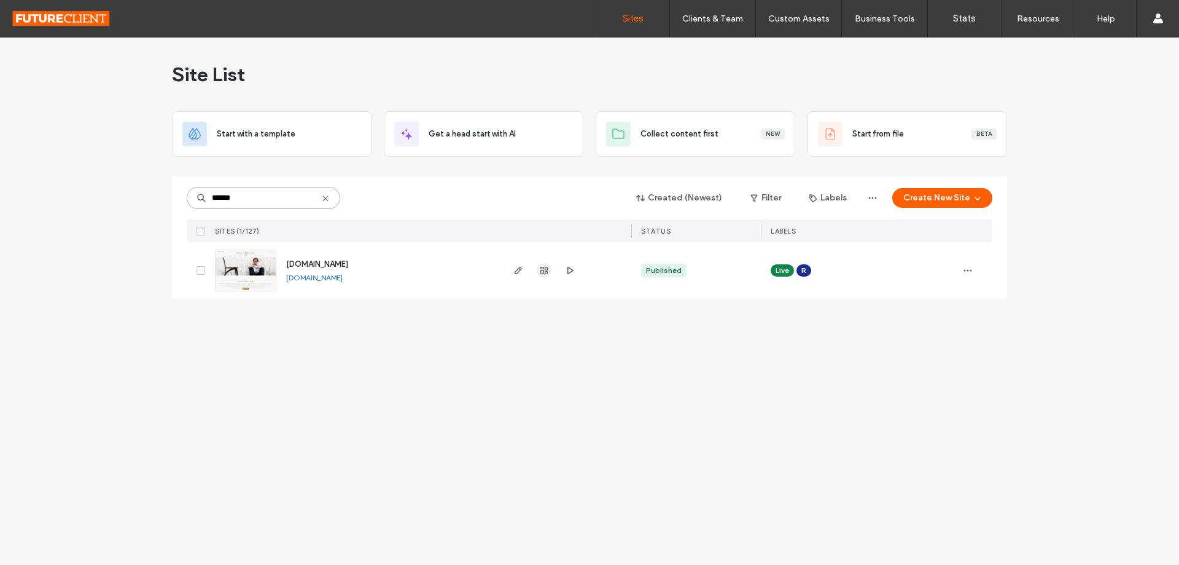
type input "******"
click at [542, 270] on use "button" at bounding box center [544, 270] width 7 height 7
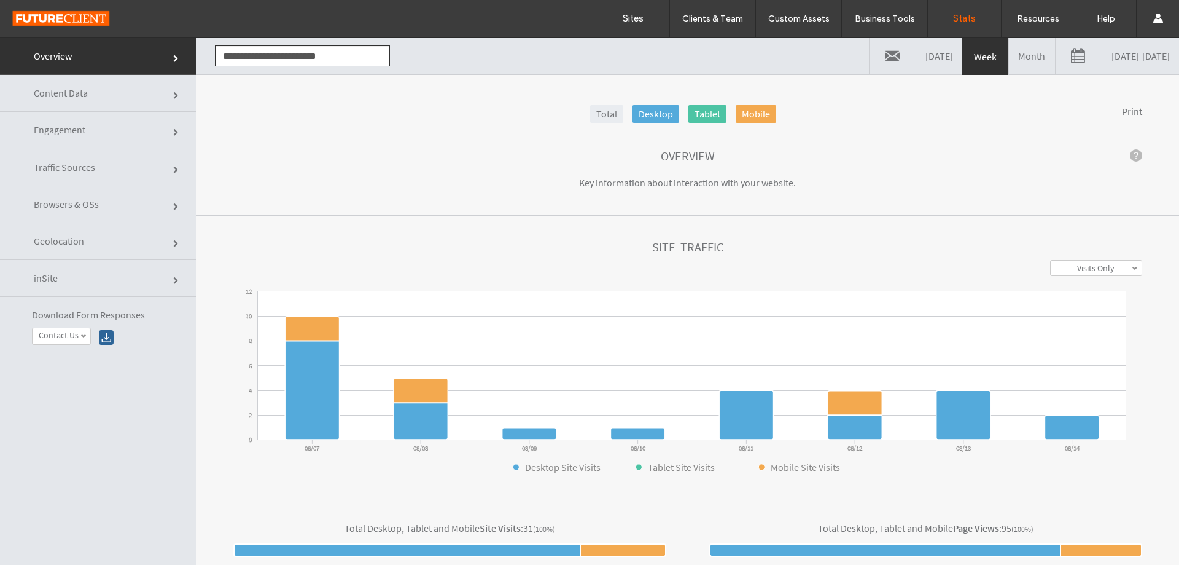
click at [1009, 57] on link "Month" at bounding box center [1032, 55] width 46 height 37
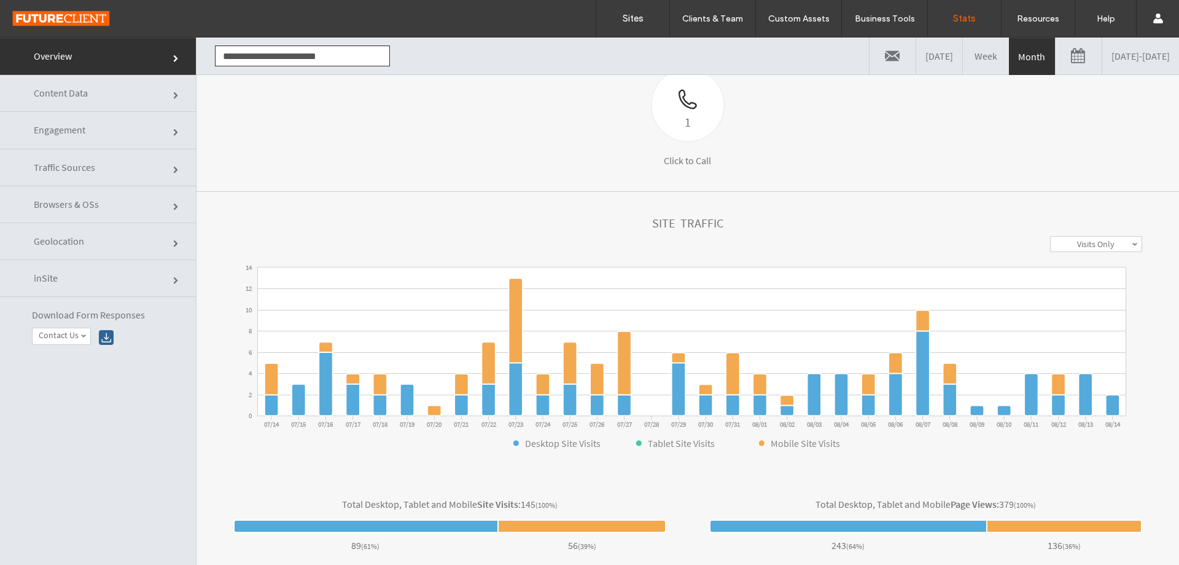
scroll to position [246, 0]
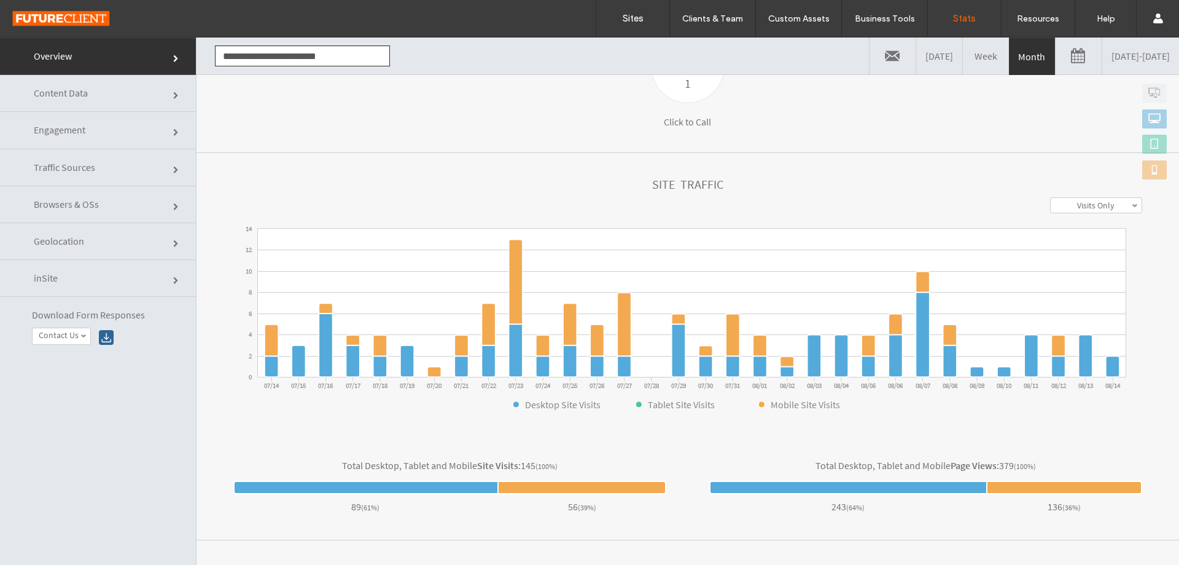
click link "Engagement"
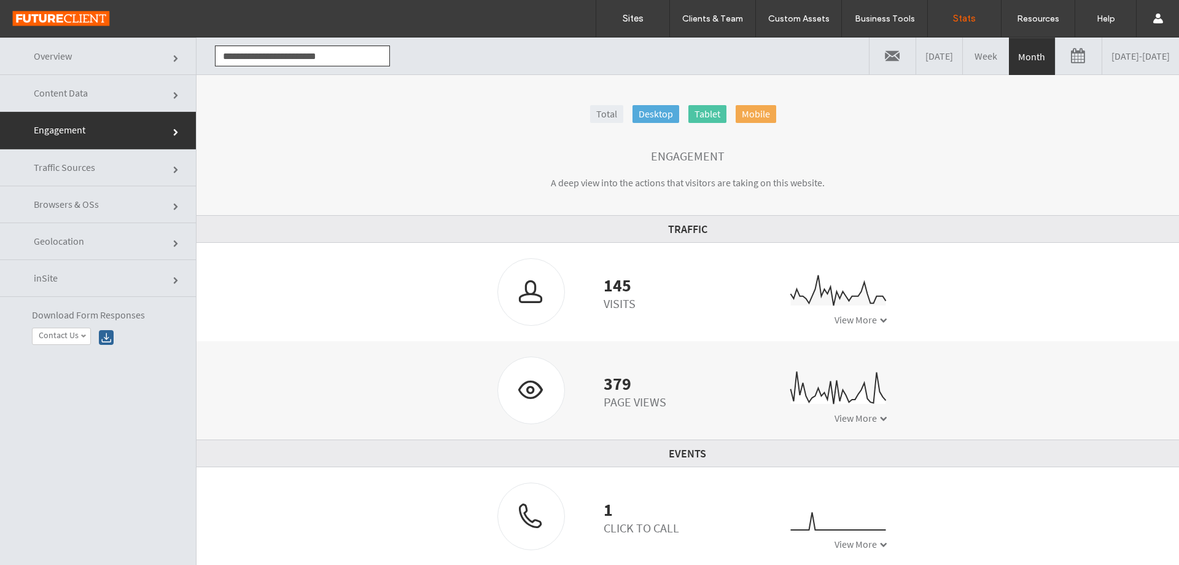
click at [1126, 58] on link "07/14/2025 - 08/14/2025" at bounding box center [1141, 55] width 77 height 37
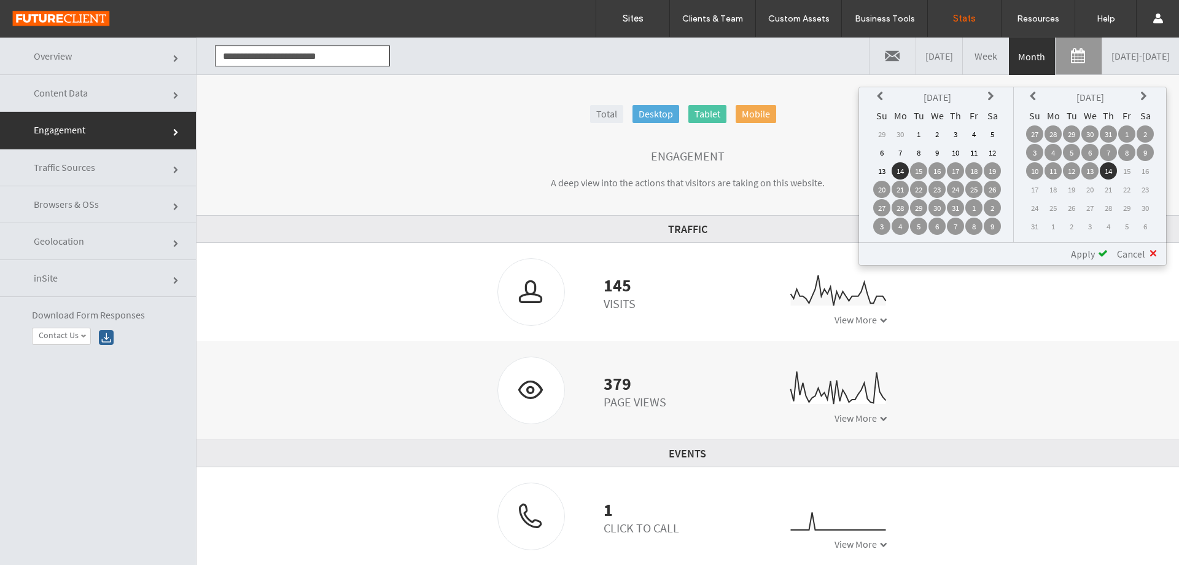
click at [877, 96] on th at bounding box center [882, 96] width 17 height 17
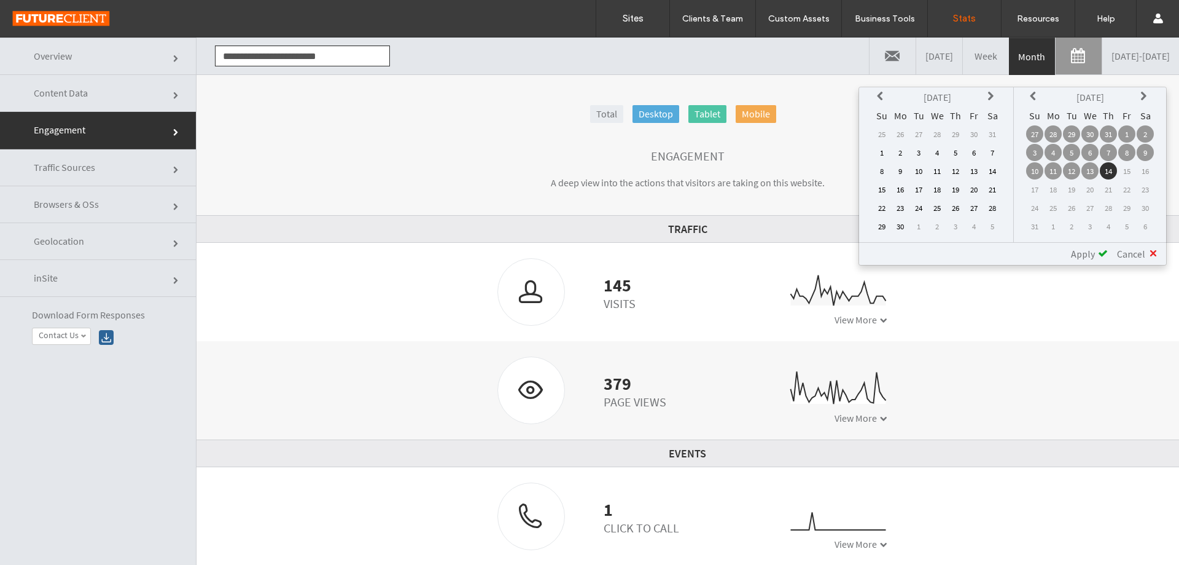
click at [877, 154] on td "1" at bounding box center [882, 152] width 17 height 17
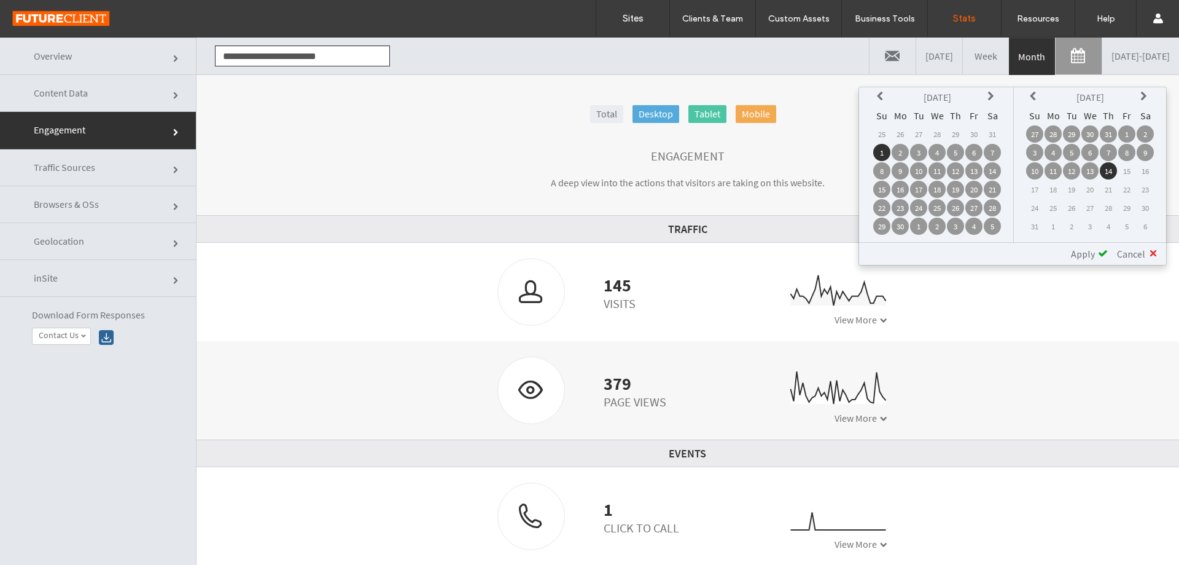
click at [1033, 95] on icon at bounding box center [1035, 97] width 10 height 10
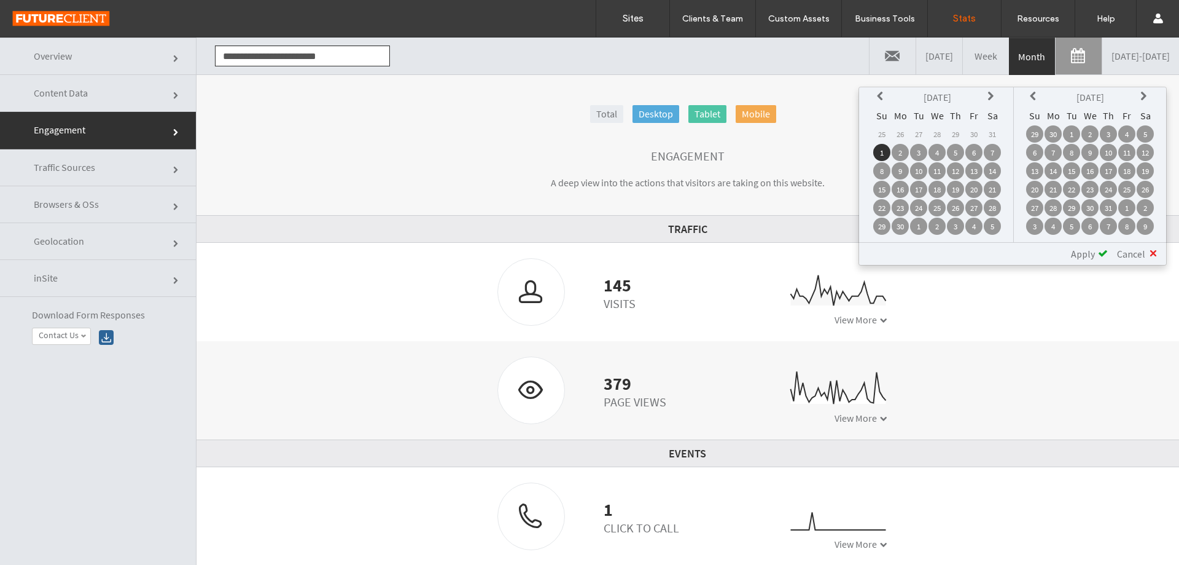
click at [1033, 96] on icon at bounding box center [1035, 97] width 10 height 10
click at [1034, 97] on icon at bounding box center [1035, 97] width 10 height 10
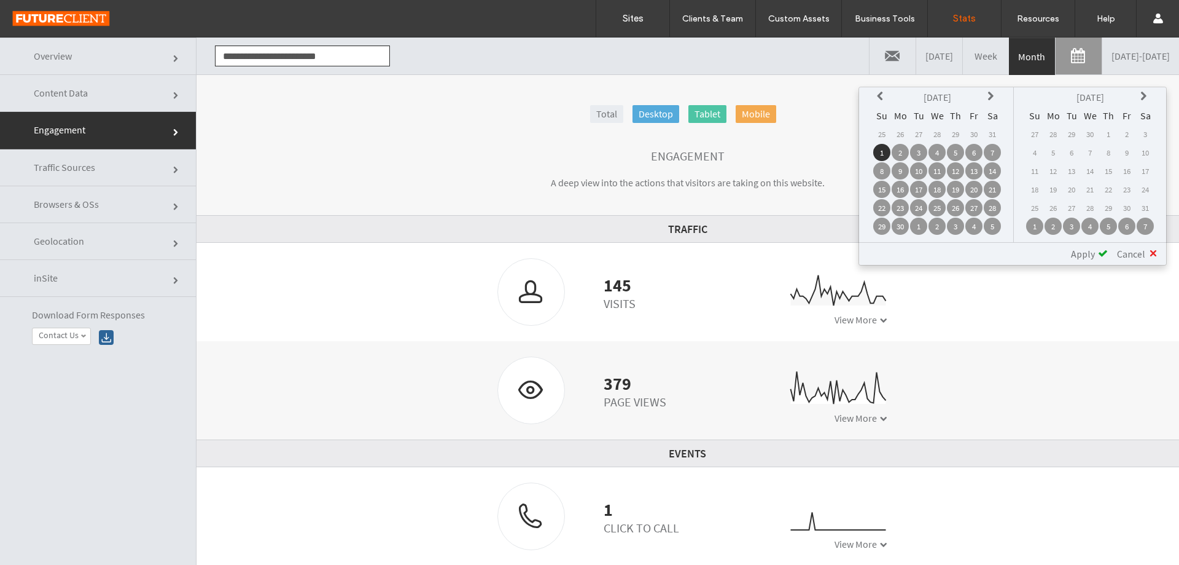
click at [1034, 97] on th at bounding box center [1034, 96] width 17 height 17
click at [1141, 95] on icon at bounding box center [1146, 97] width 10 height 10
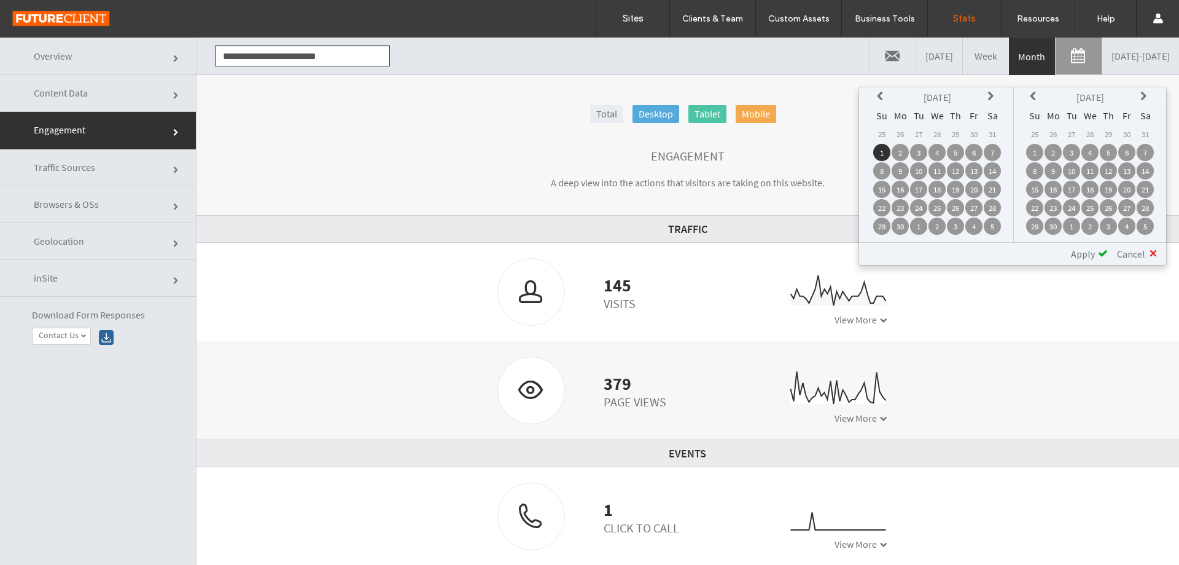
click at [1077, 229] on td "1" at bounding box center [1071, 225] width 17 height 17
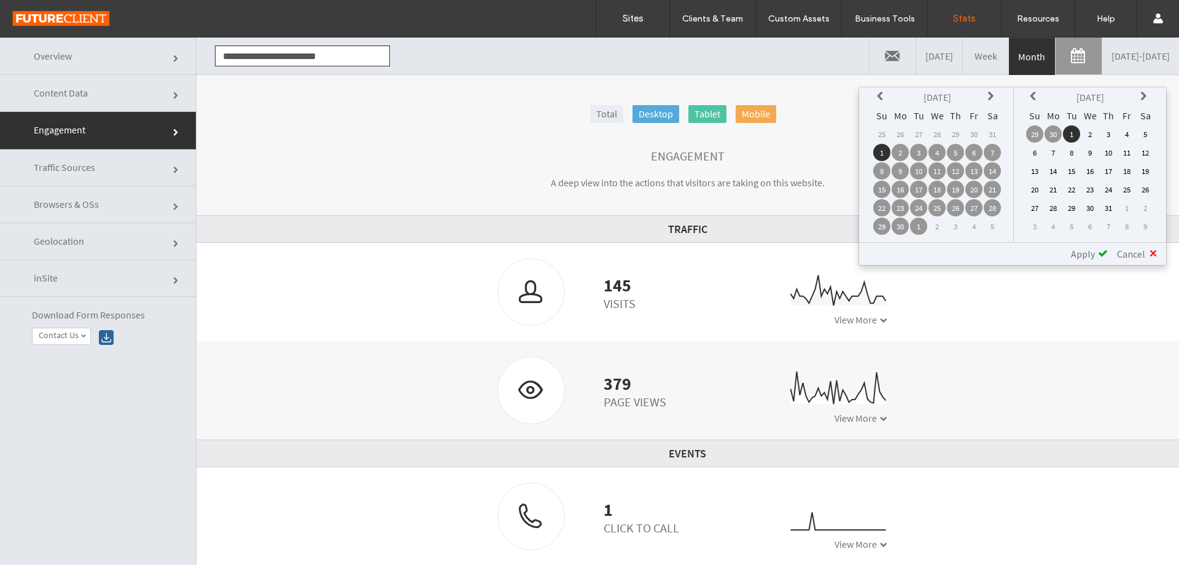
click at [1100, 251] on span at bounding box center [1103, 253] width 10 height 10
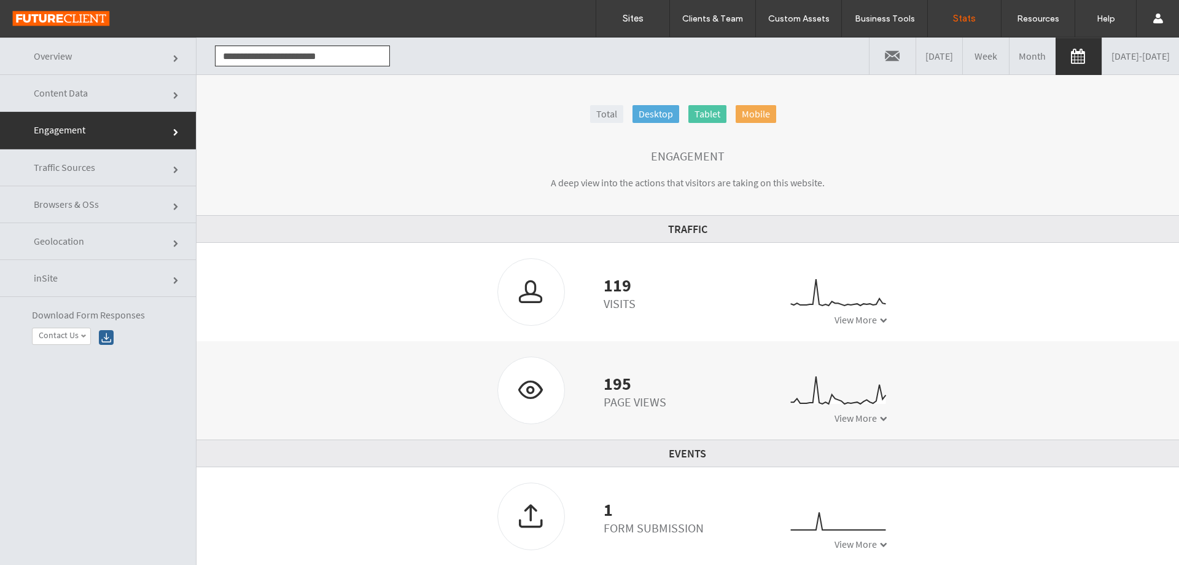
click link "Content Data"
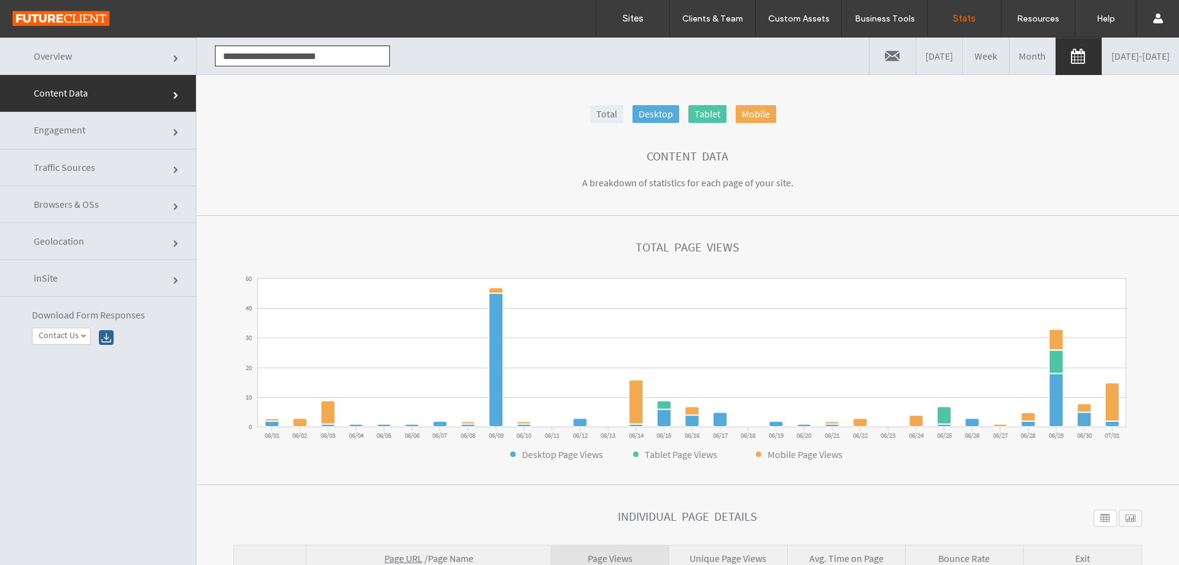
click link "Browsers & OSs"
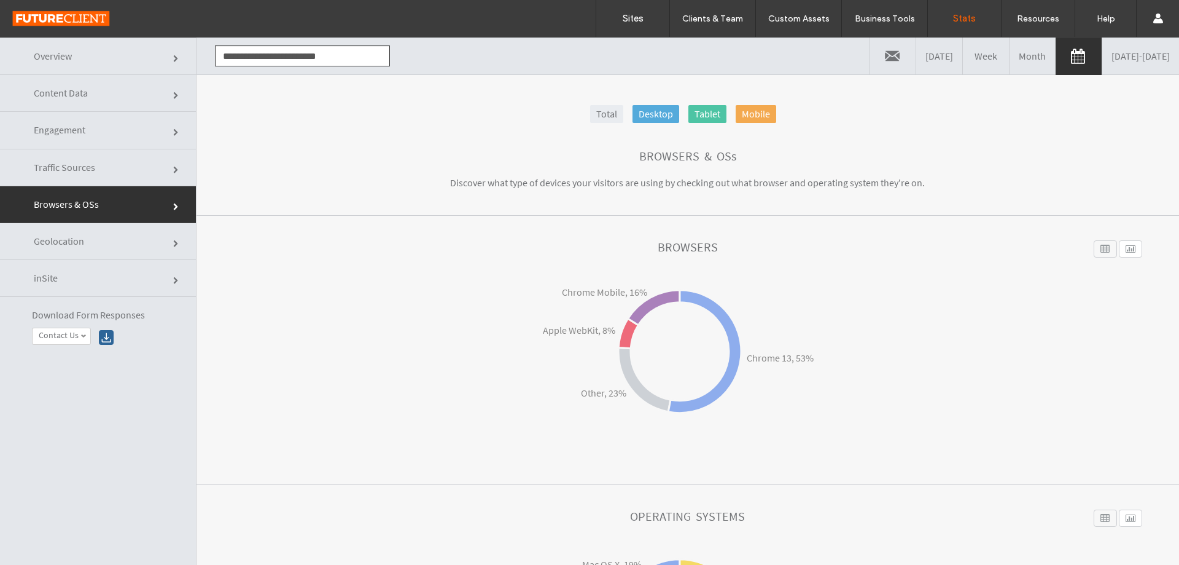
click link "Traffic Sources"
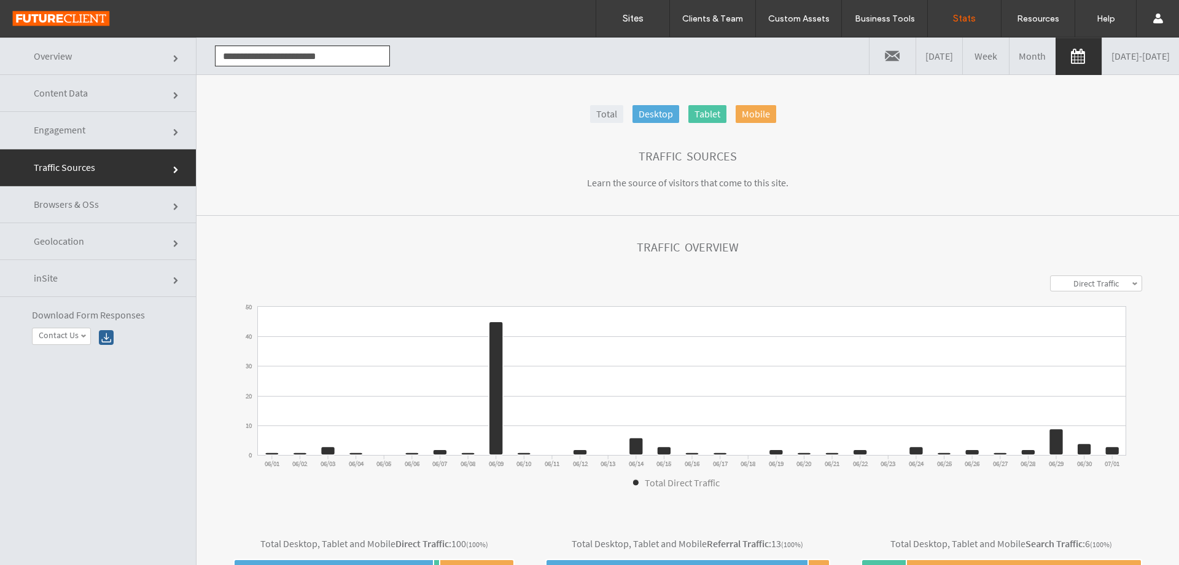
click link "Overview"
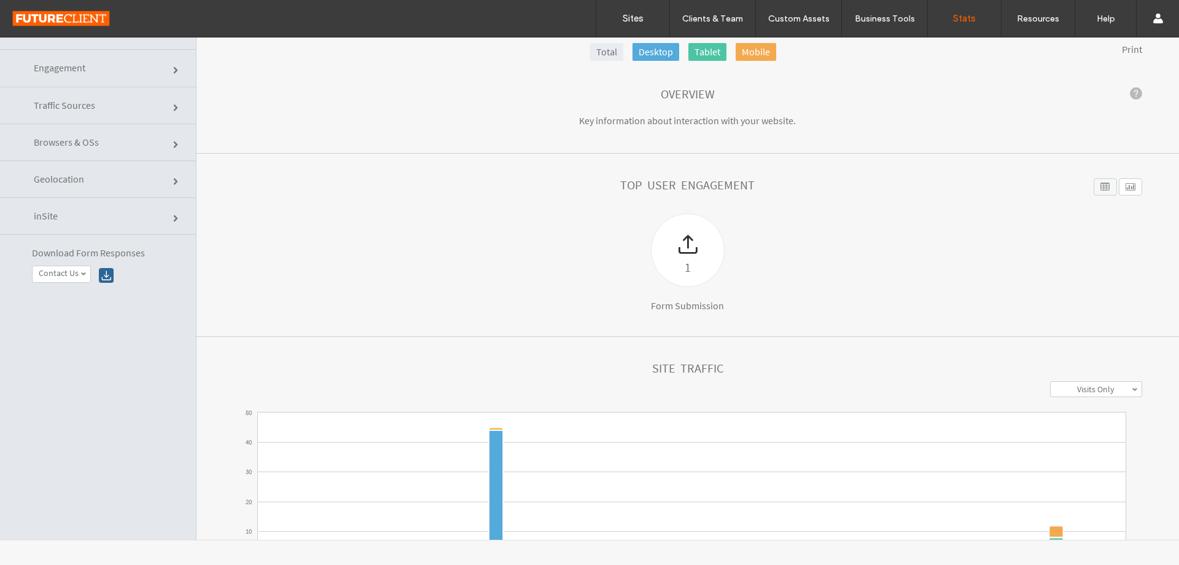
scroll to position [0, 0]
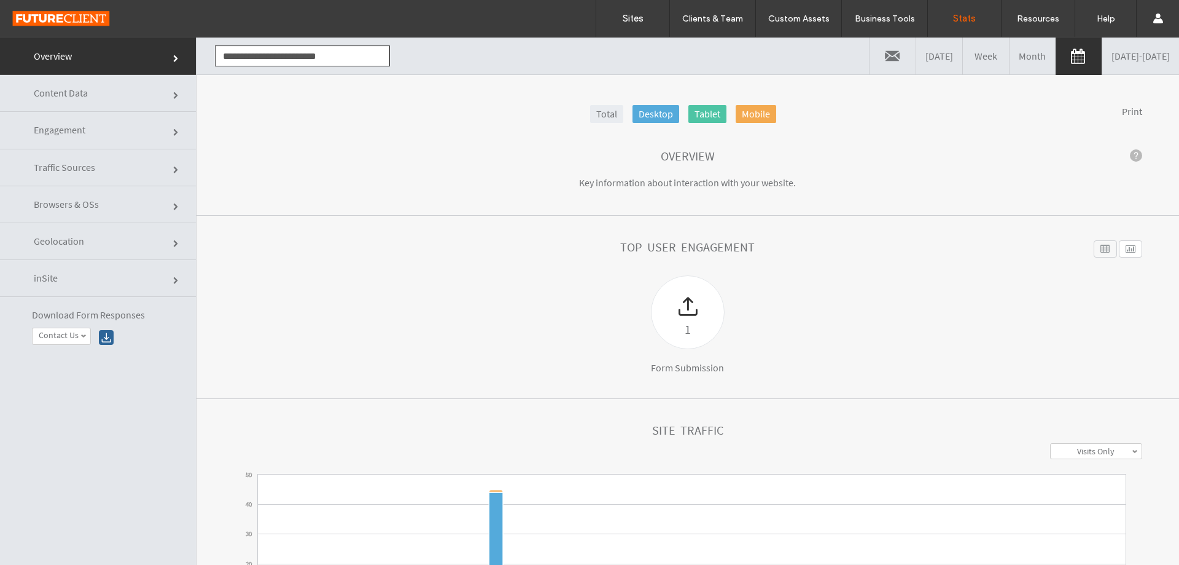
click link "Engagement"
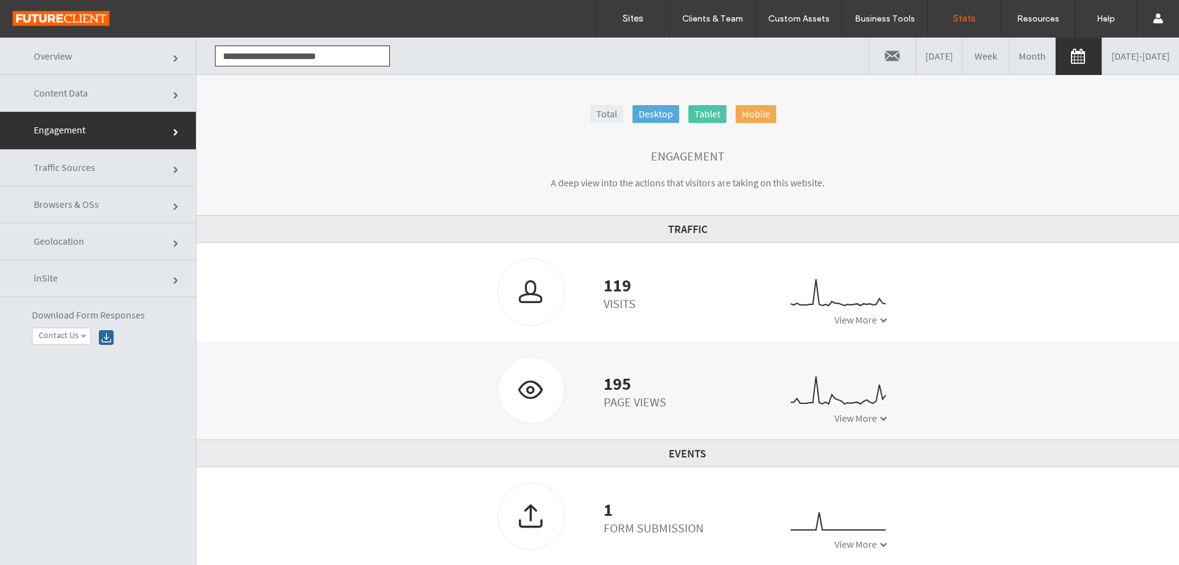
click link "Traffic Sources"
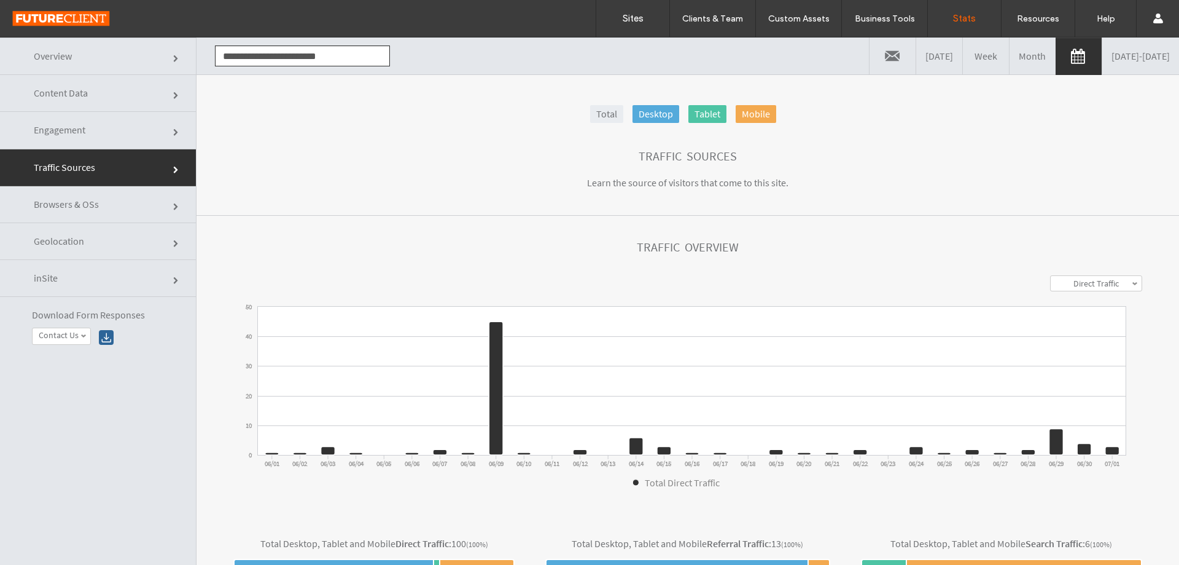
click link "Engagement"
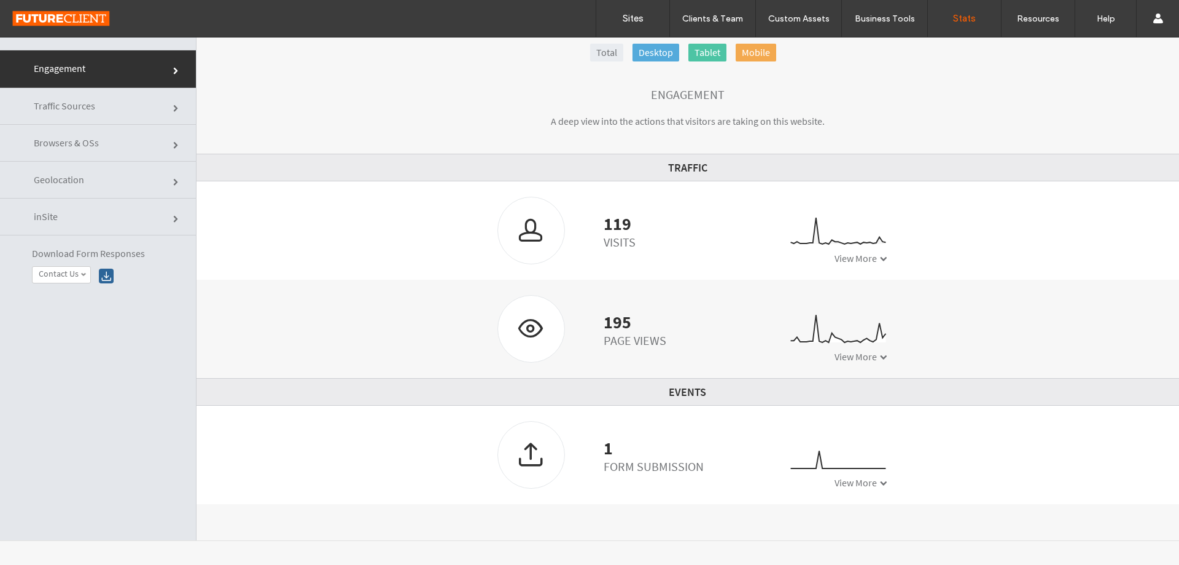
scroll to position [62, 0]
click at [864, 361] on span "View More" at bounding box center [856, 356] width 42 height 12
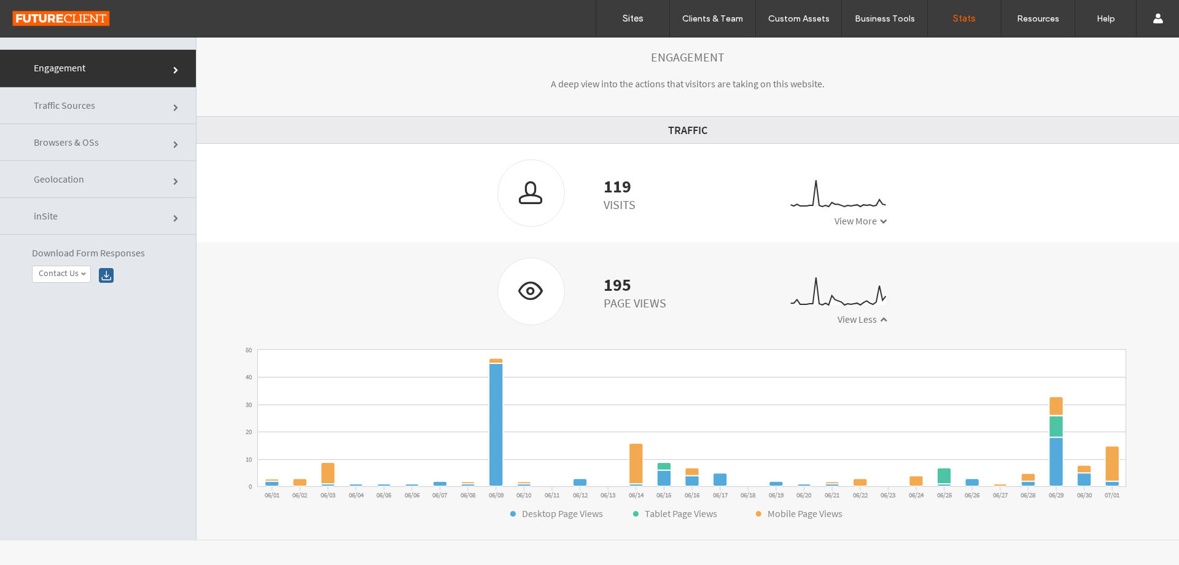
click at [880, 218] on span at bounding box center [883, 220] width 7 height 7
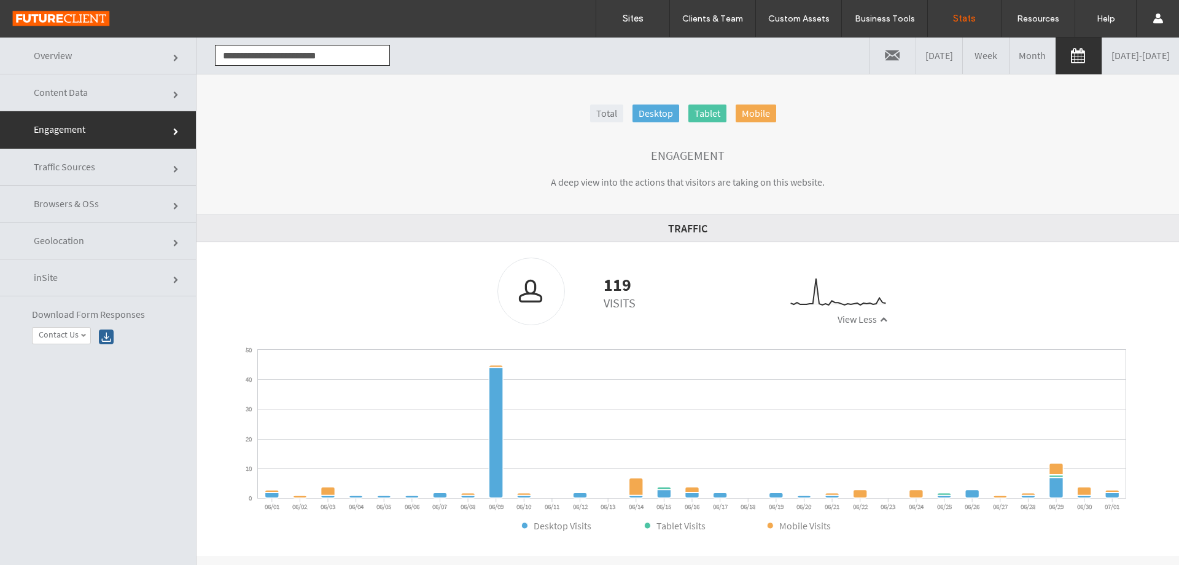
scroll to position [0, 0]
click at [1010, 55] on link "Month" at bounding box center [1033, 55] width 46 height 37
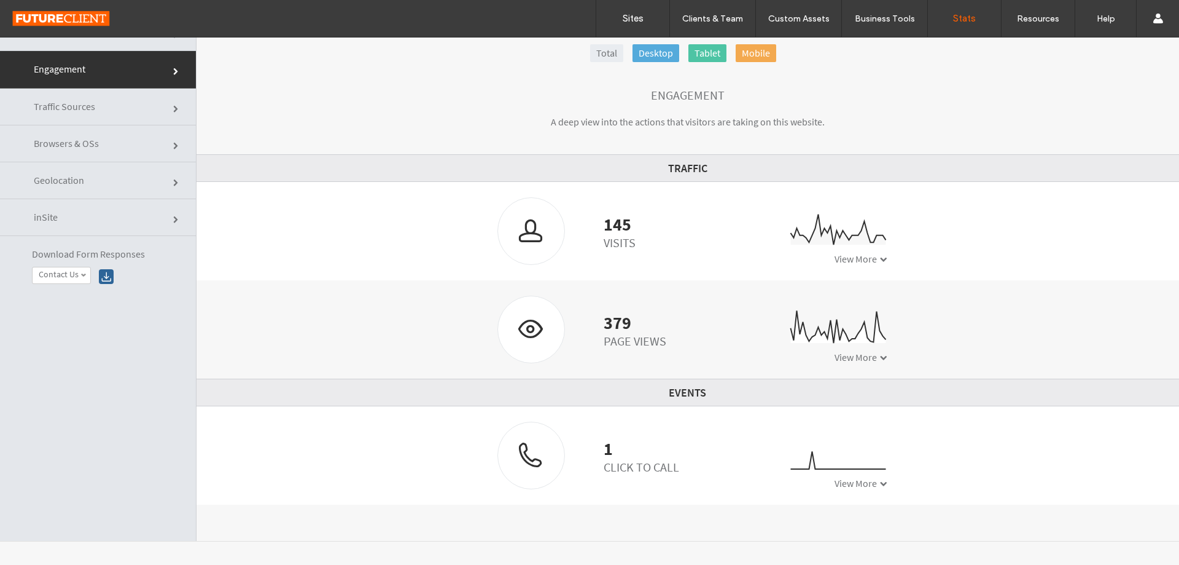
scroll to position [62, 0]
